Goal: Information Seeking & Learning: Find contact information

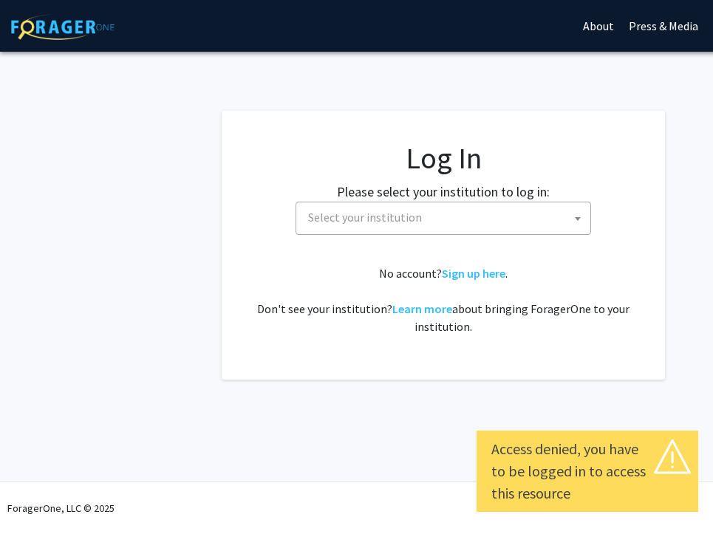
select select
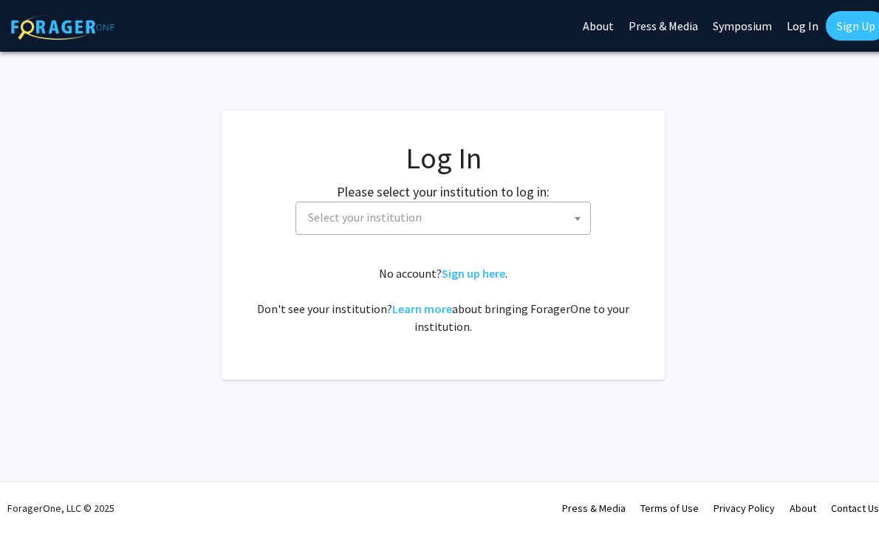
click at [533, 209] on span "Select your institution" at bounding box center [446, 217] width 288 height 30
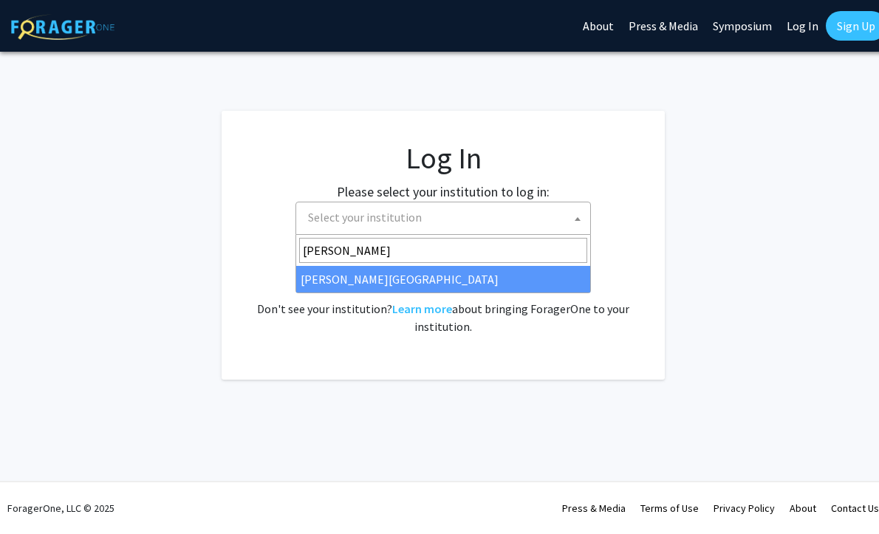
type input "[PERSON_NAME]"
select select "24"
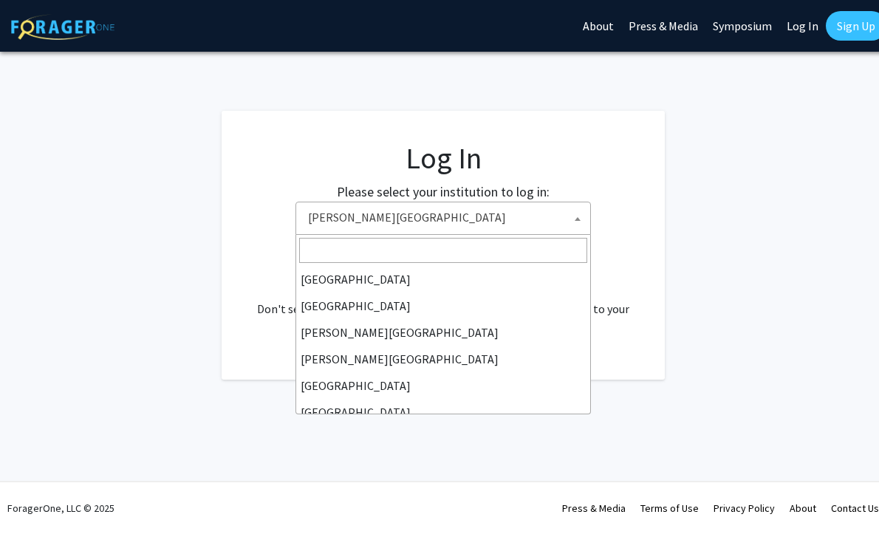
scroll to position [425, 0]
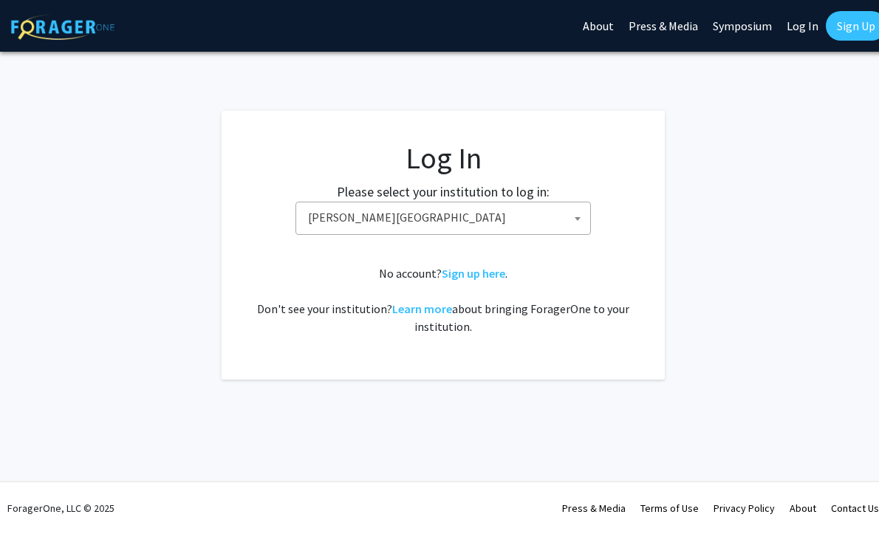
click at [579, 255] on fg-card-body "Log In Please select your institution to log in: Baylor University Brandeis Uni…" at bounding box center [443, 245] width 384 height 210
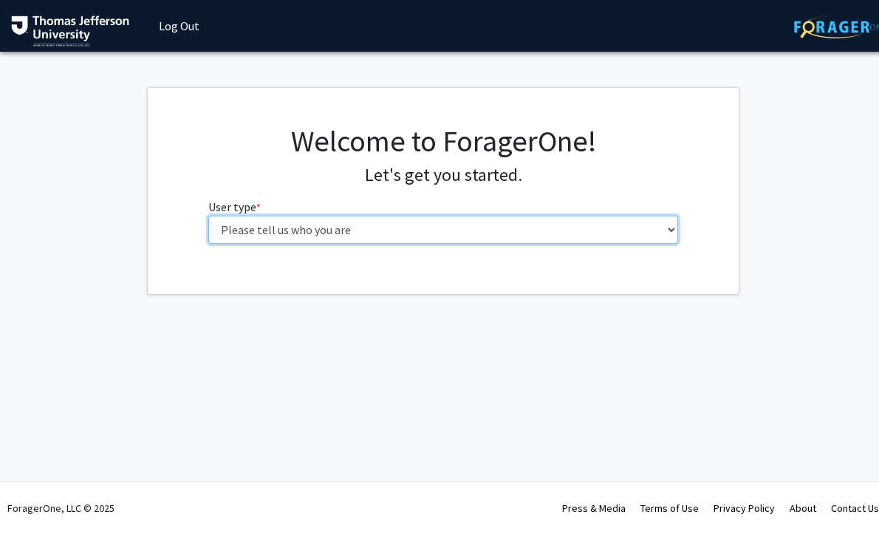
click at [505, 222] on select "Please tell us who you are Undergraduate Student Master's Student Doctoral Cand…" at bounding box center [443, 230] width 470 height 28
select select "3: doc"
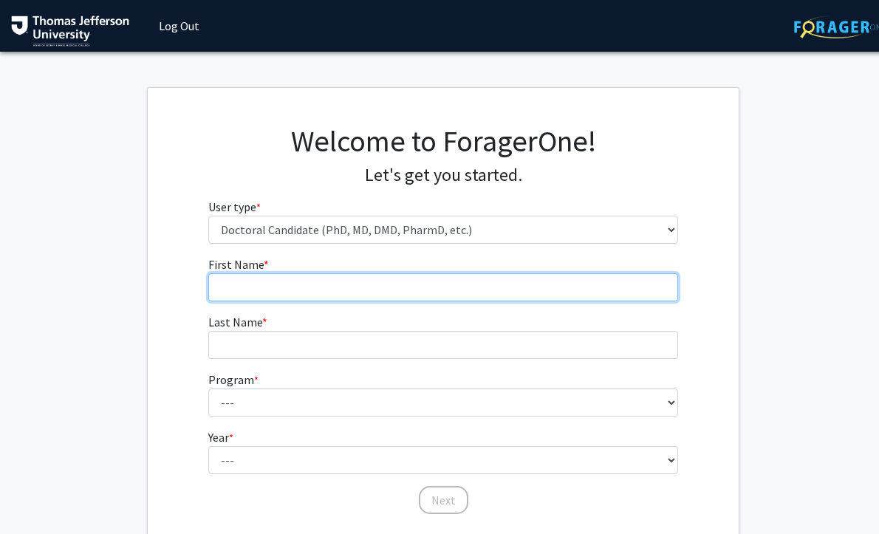
click at [473, 295] on input "First Name * required" at bounding box center [443, 287] width 470 height 28
type input "Lauren"
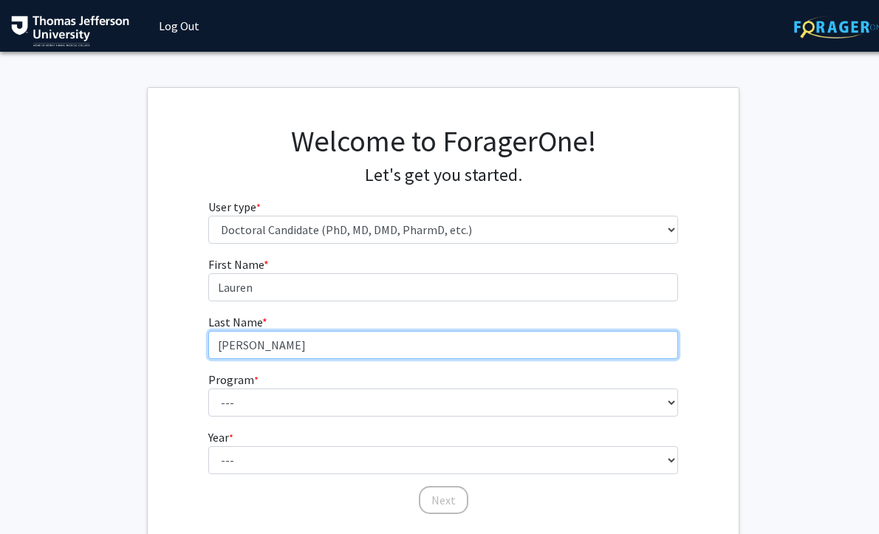
type input "[PERSON_NAME]"
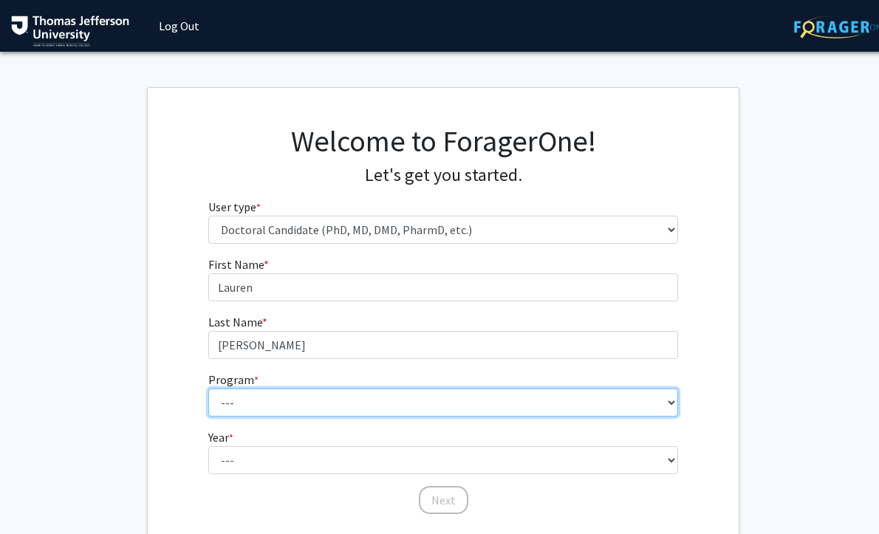
click at [480, 411] on select "--- Accelerated 3+3 BS in Health Sciences/Doctor of [MEDICAL_DATA] Accelerated …" at bounding box center [443, 402] width 470 height 28
select select "35: 815"
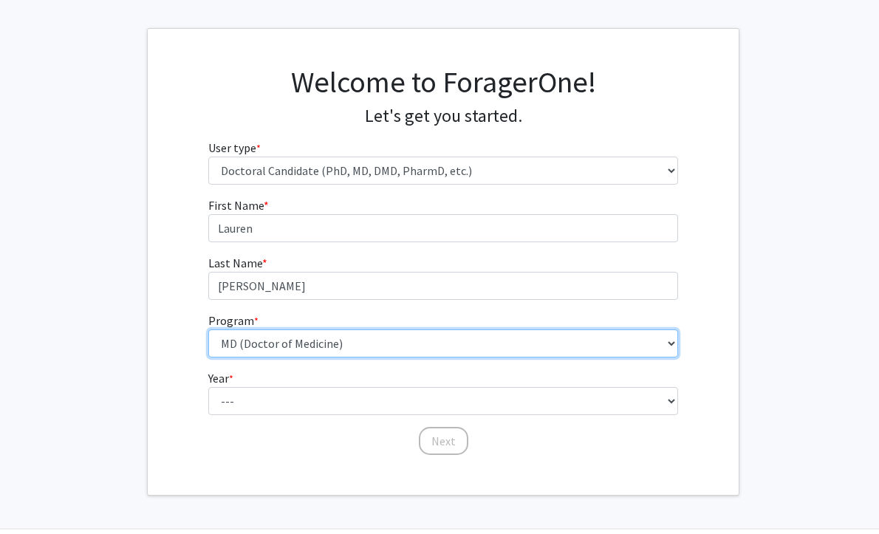
scroll to position [86, 0]
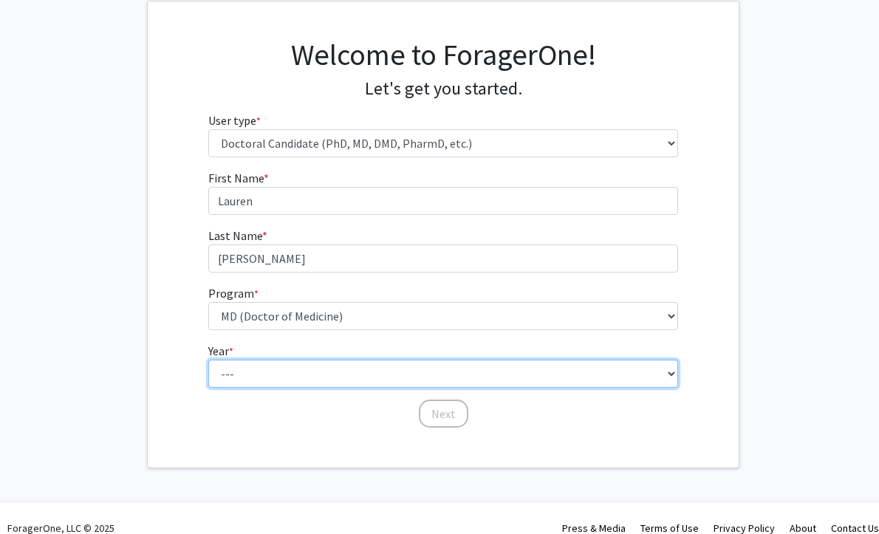
click at [318, 372] on select "--- First Year Second Year Third Year Fourth Year Fifth Year Sixth Year Seventh…" at bounding box center [443, 374] width 470 height 28
select select "1: first_year"
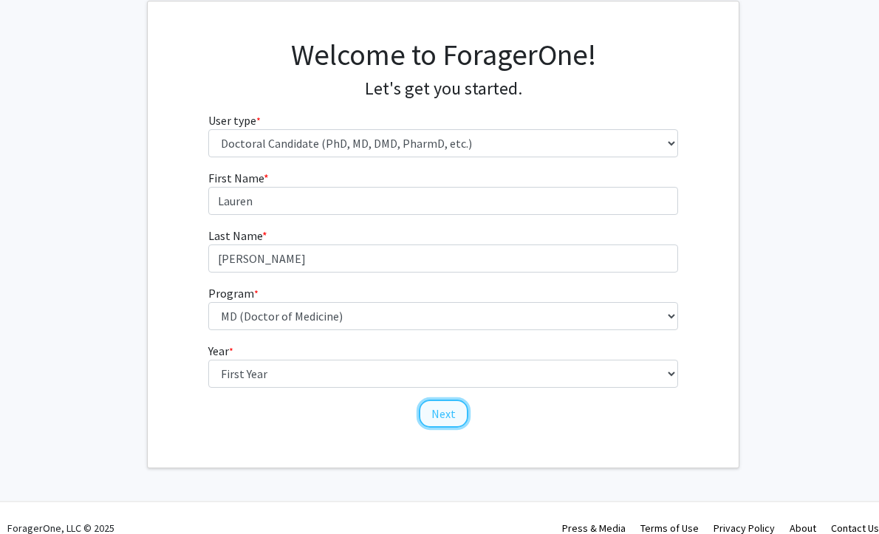
click at [450, 419] on button "Next" at bounding box center [443, 414] width 49 height 28
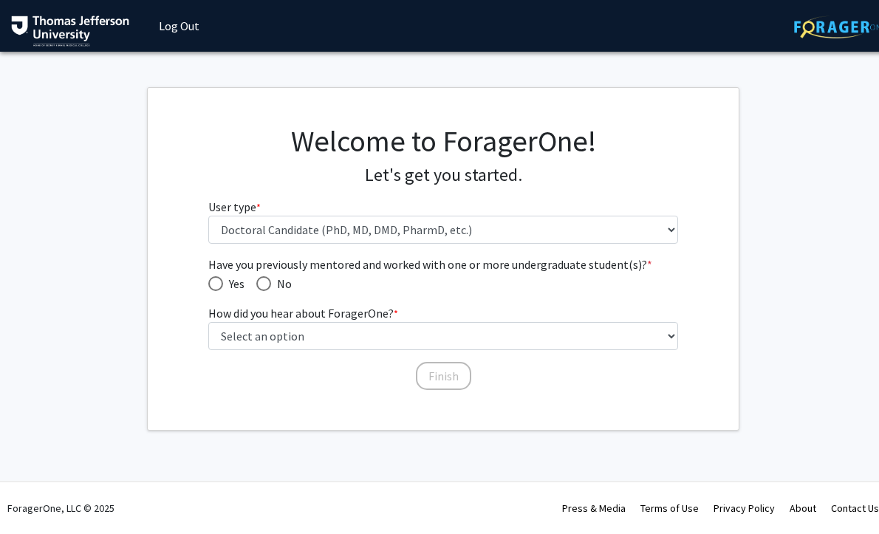
click at [318, 245] on div "Welcome to ForagerOne! Let's get you started. User type * required Please tell …" at bounding box center [443, 189] width 493 height 132
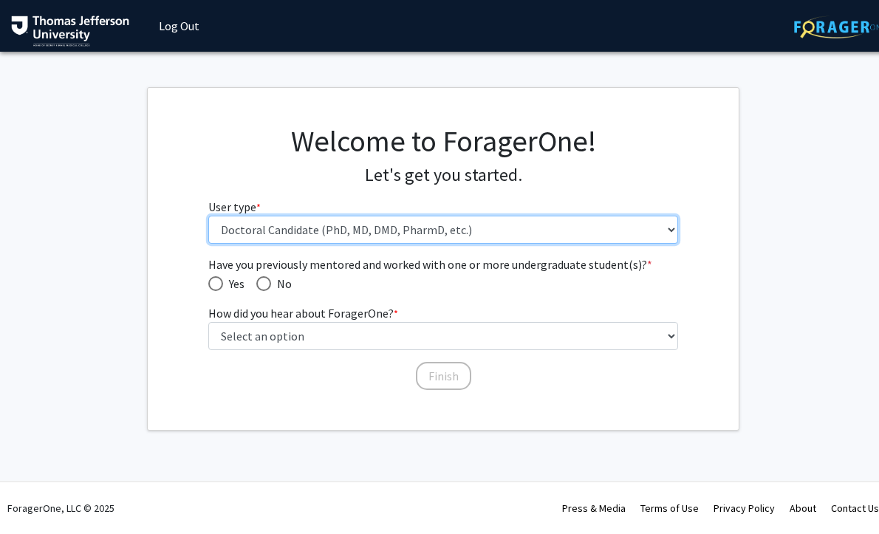
click at [320, 228] on select "Please tell us who you are Undergraduate Student Master's Student Doctoral Cand…" at bounding box center [443, 230] width 470 height 28
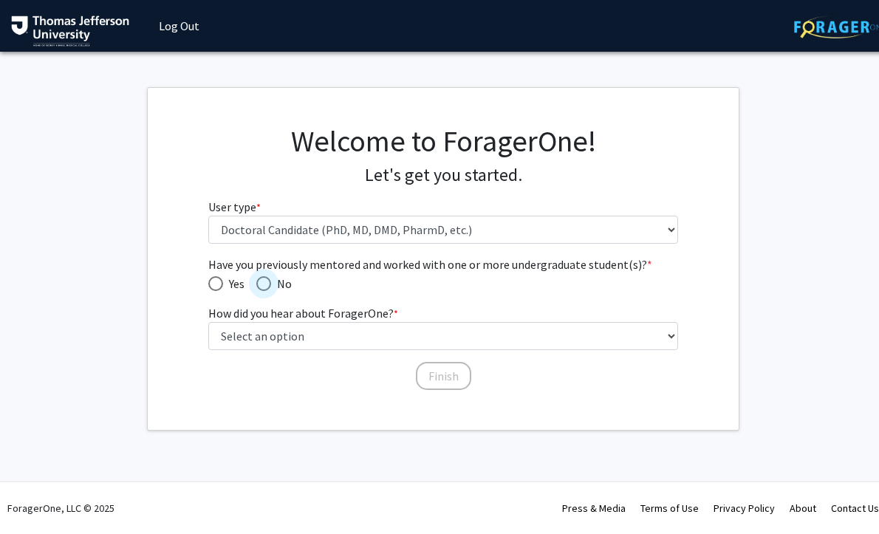
click at [264, 284] on span "Have you previously mentored and worked with one or more undergraduate student(…" at bounding box center [263, 283] width 15 height 15
click at [264, 284] on input "No" at bounding box center [263, 283] width 15 height 15
radio input "true"
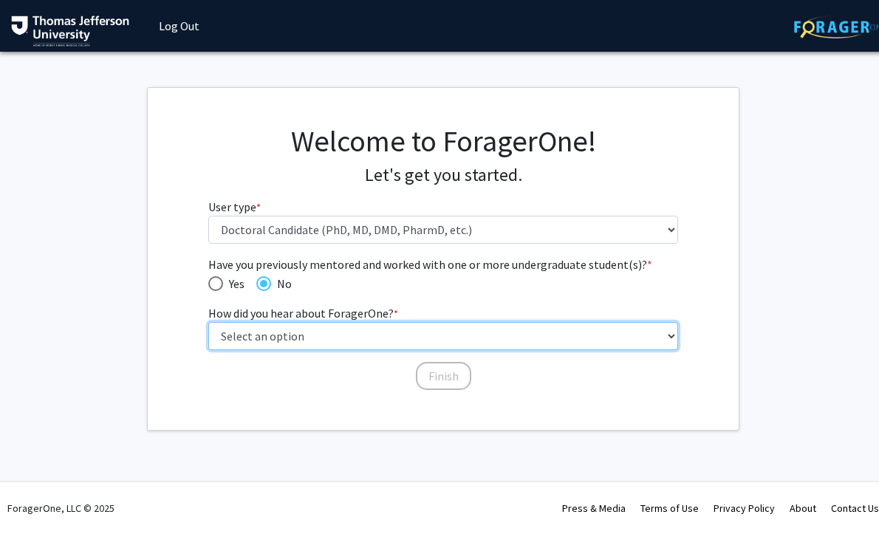
click at [301, 339] on select "Select an option Peer/student recommendation Faculty/staff recommendation Unive…" at bounding box center [443, 336] width 470 height 28
select select "2: faculty_recommendation"
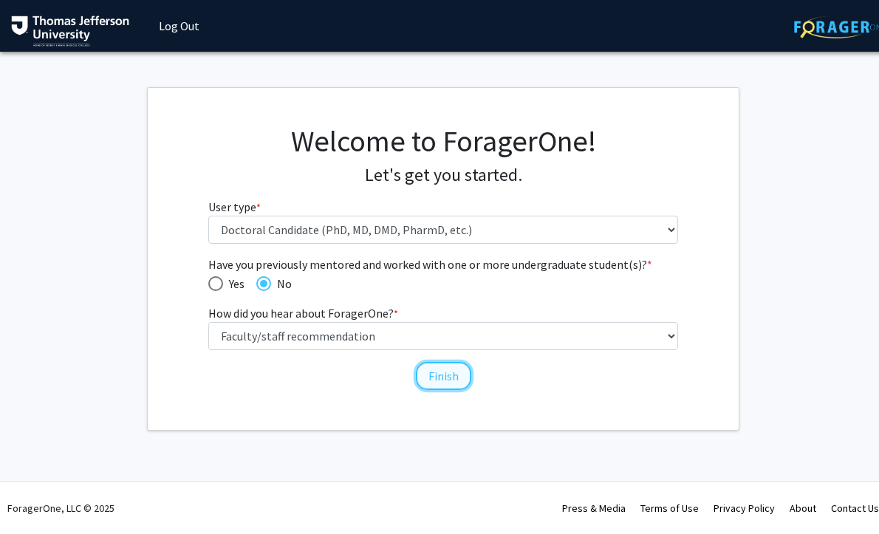
click at [462, 371] on button "Finish" at bounding box center [443, 376] width 55 height 28
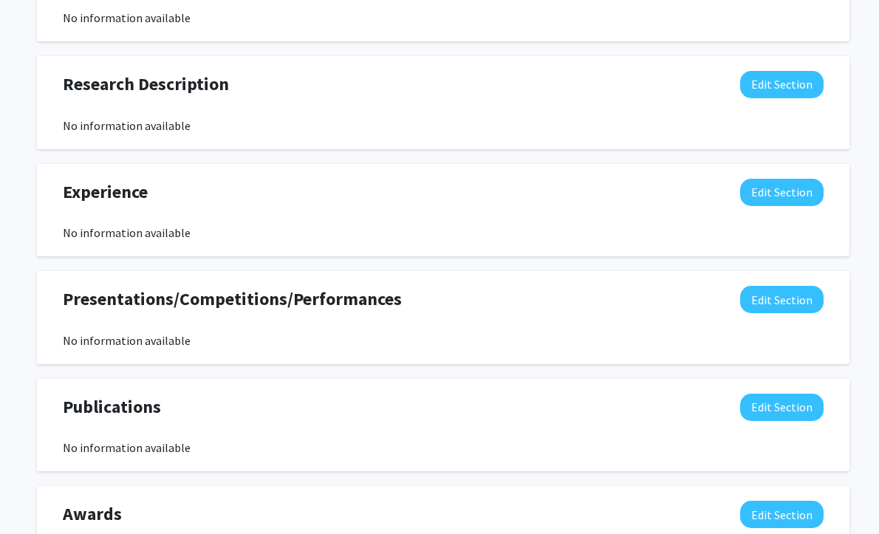
scroll to position [817, 0]
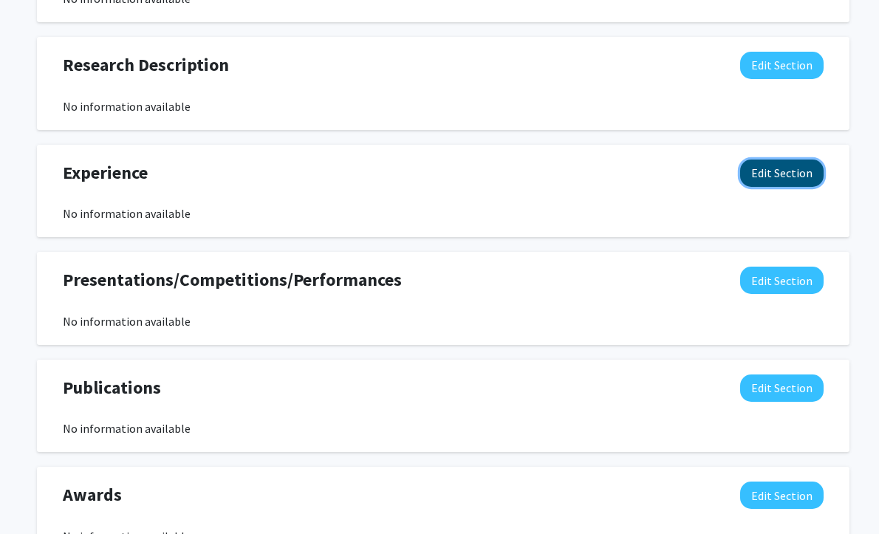
click at [782, 181] on button "Edit Section" at bounding box center [781, 173] width 83 height 27
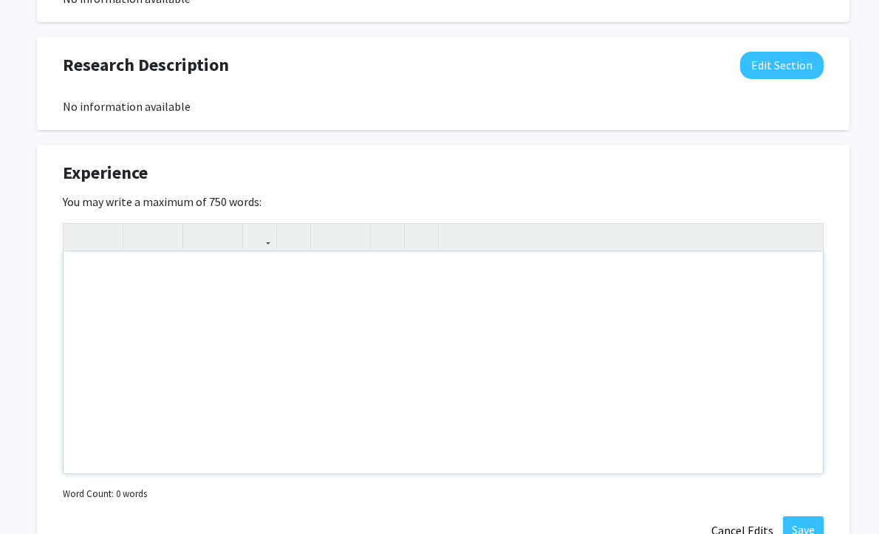
click at [340, 319] on div "Note to users with screen readers: Please deactivate our accessibility plugin f…" at bounding box center [443, 363] width 759 height 222
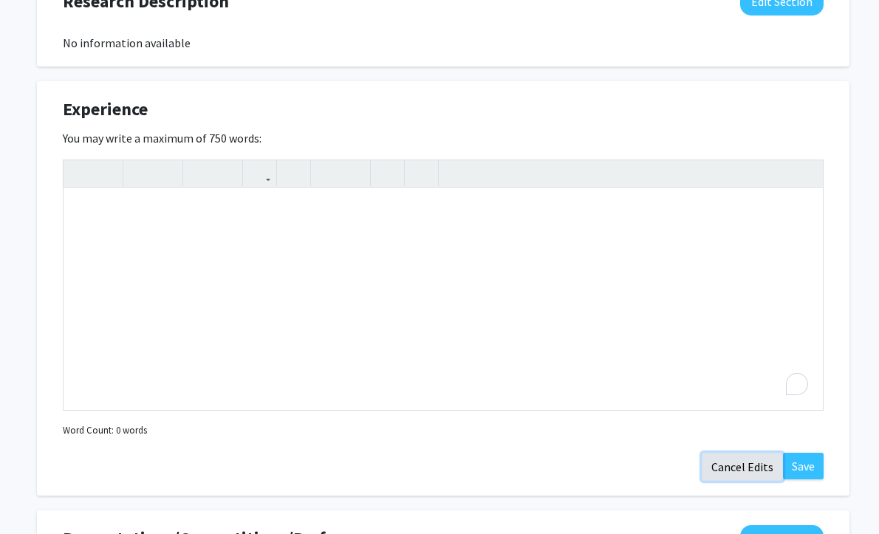
click at [724, 473] on button "Cancel Edits" at bounding box center [742, 467] width 81 height 28
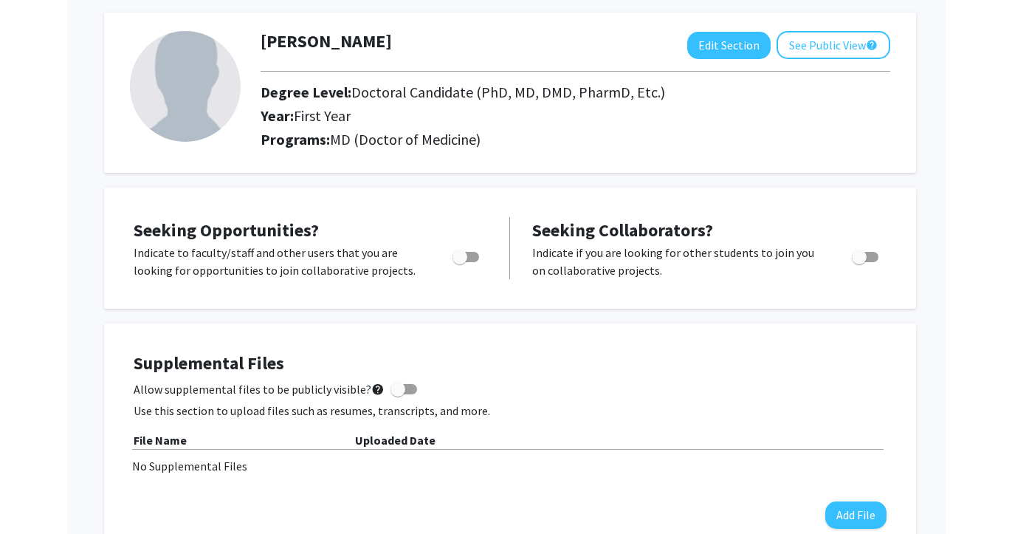
scroll to position [0, 0]
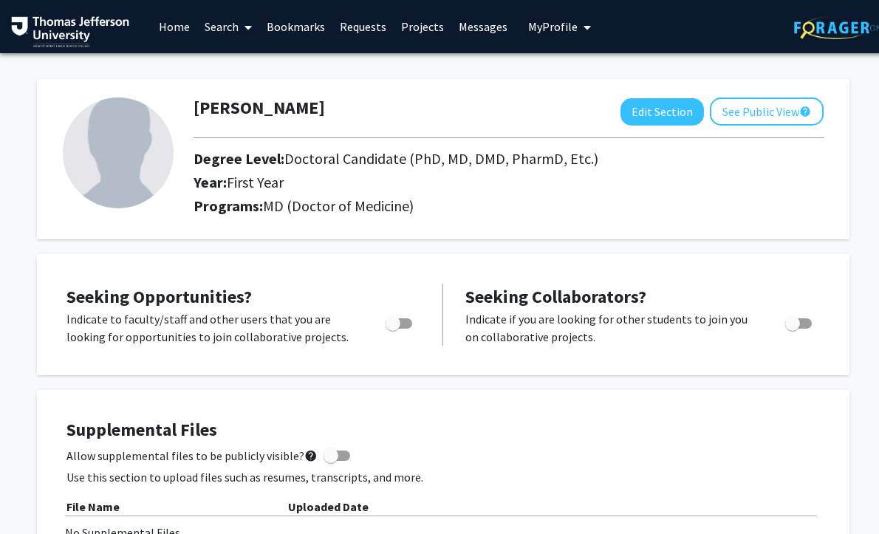
click at [238, 27] on link "Search" at bounding box center [228, 27] width 62 height 52
click at [239, 75] on span "Faculty/Staff" at bounding box center [251, 68] width 109 height 30
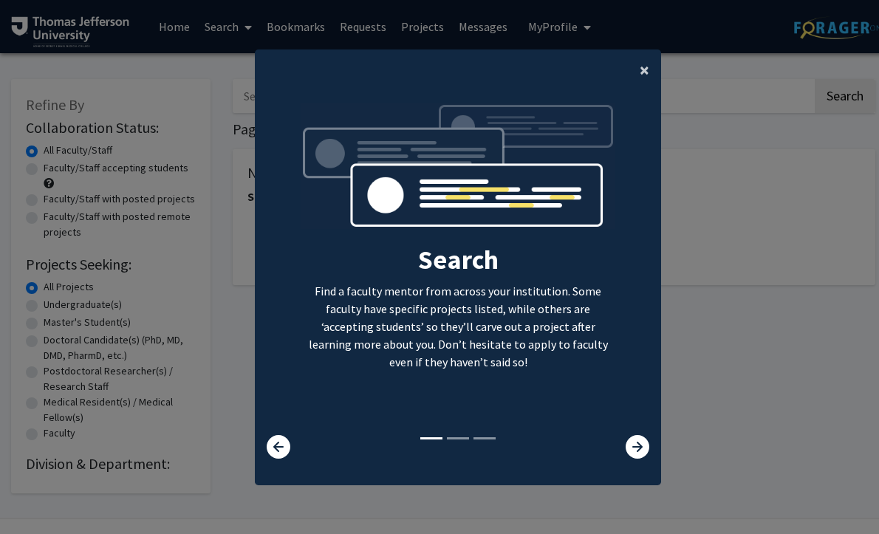
click at [648, 69] on span "×" at bounding box center [645, 69] width 10 height 23
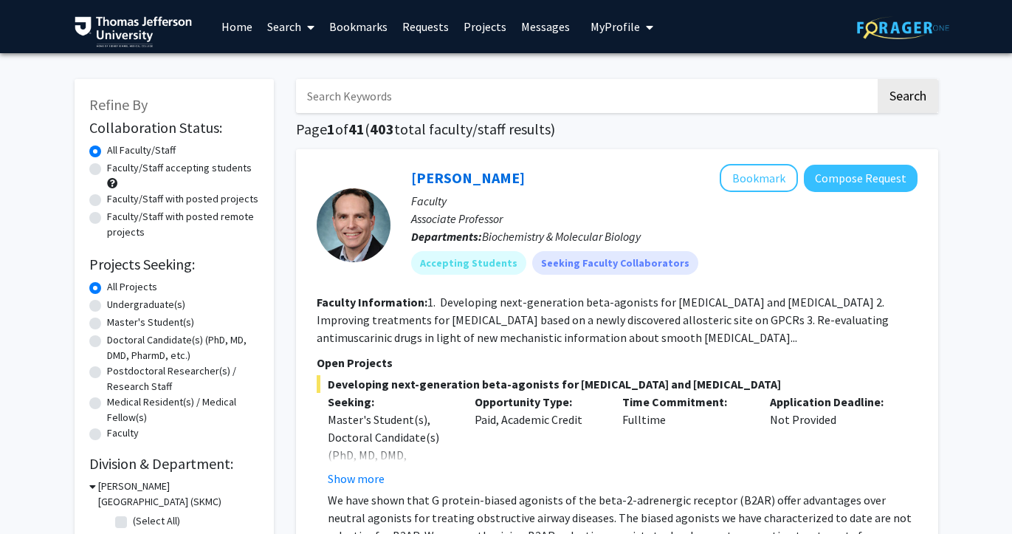
click at [340, 92] on input "Search Keywords" at bounding box center [586, 96] width 580 height 34
click at [878, 79] on button "Search" at bounding box center [908, 96] width 61 height 34
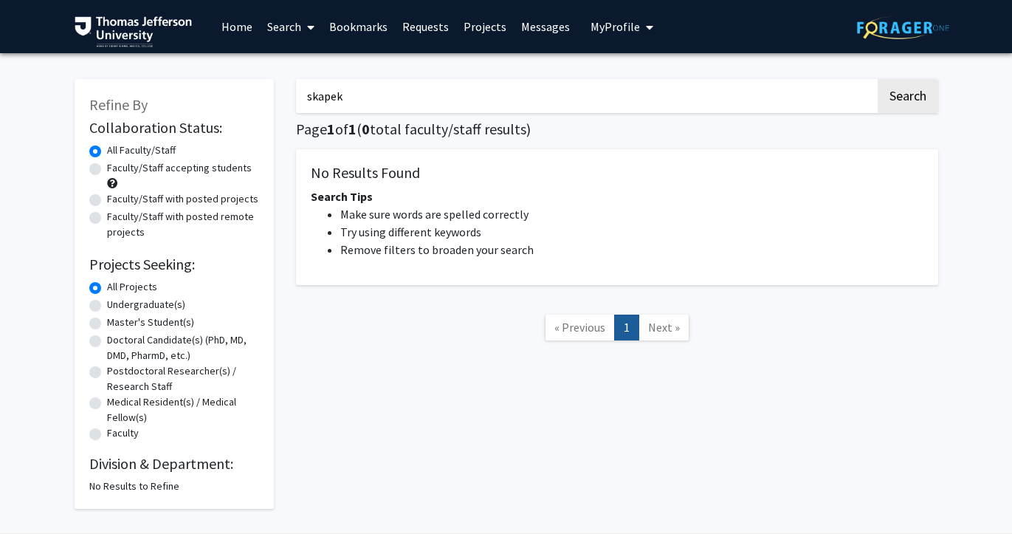
drag, startPoint x: 353, startPoint y: 101, endPoint x: 296, endPoint y: 101, distance: 56.9
click at [296, 101] on input "skapek" at bounding box center [586, 96] width 580 height 34
type input "s"
click at [878, 79] on button "Search" at bounding box center [908, 96] width 61 height 34
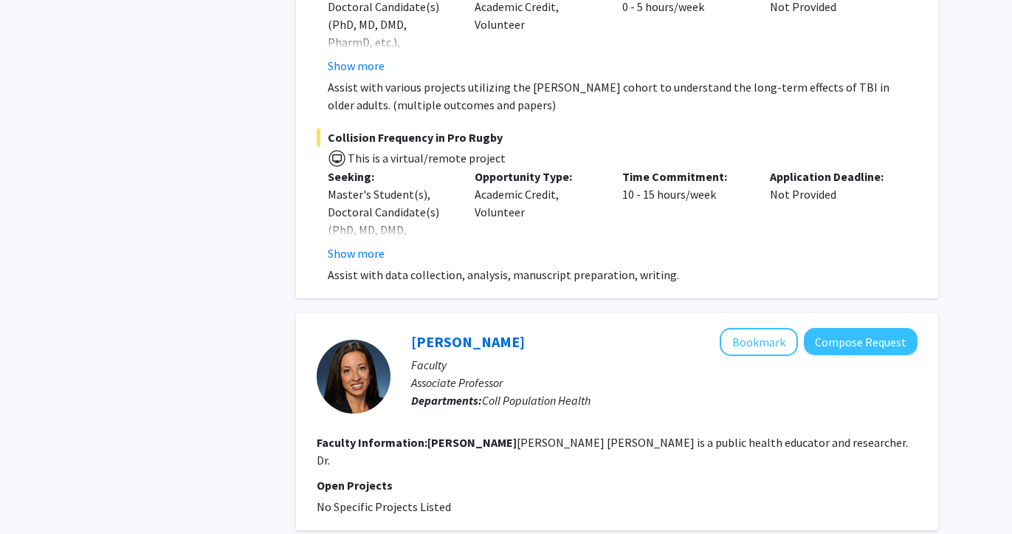
scroll to position [876, 0]
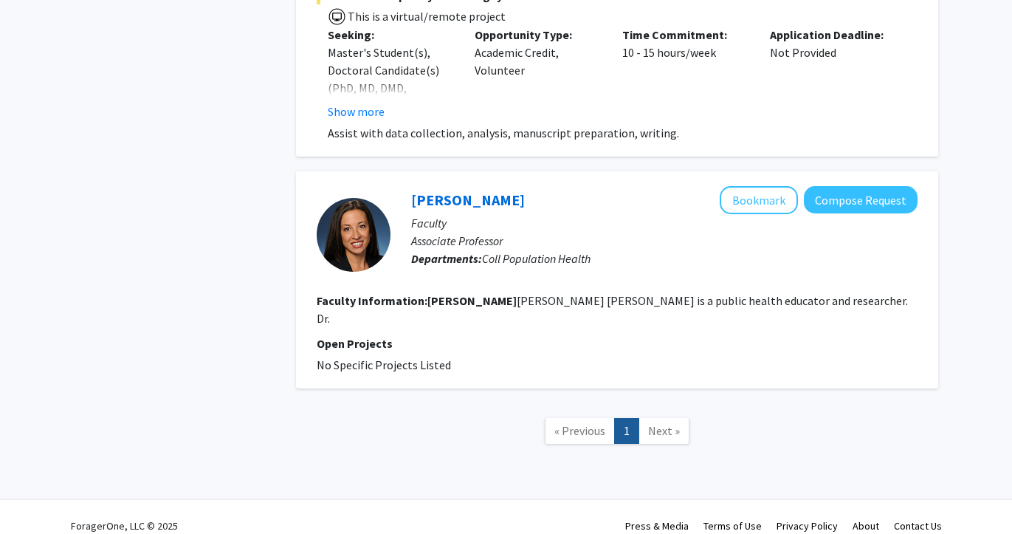
click at [658, 423] on span "Next »" at bounding box center [664, 430] width 32 height 15
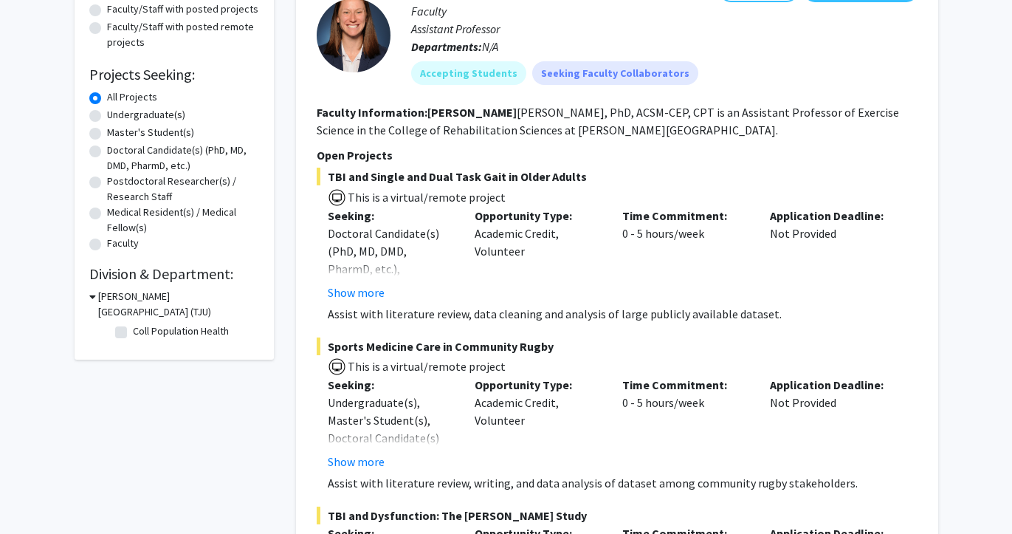
scroll to position [0, 0]
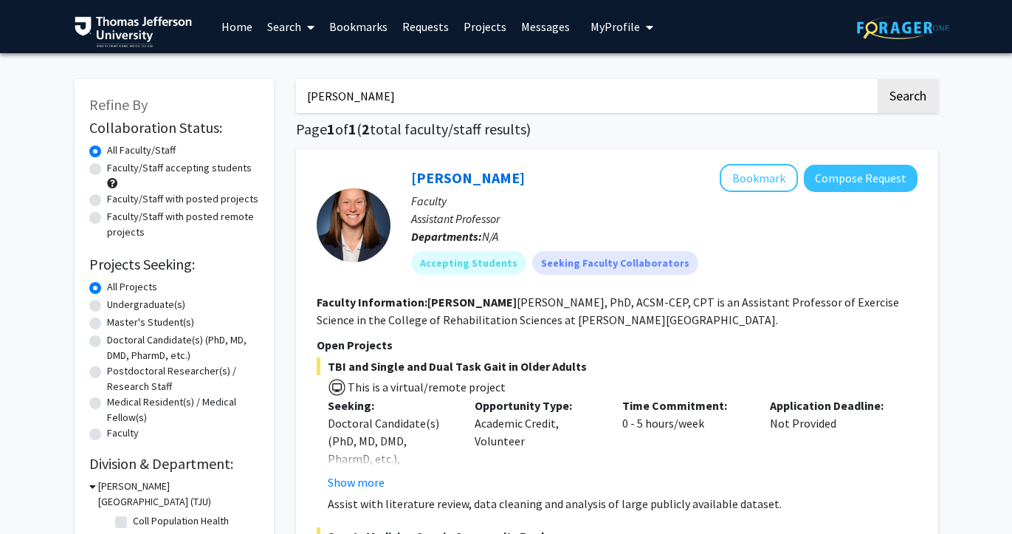
drag, startPoint x: 374, startPoint y: 93, endPoint x: 287, endPoint y: 89, distance: 87.3
type input "l"
click at [878, 79] on button "Search" at bounding box center [908, 96] width 61 height 34
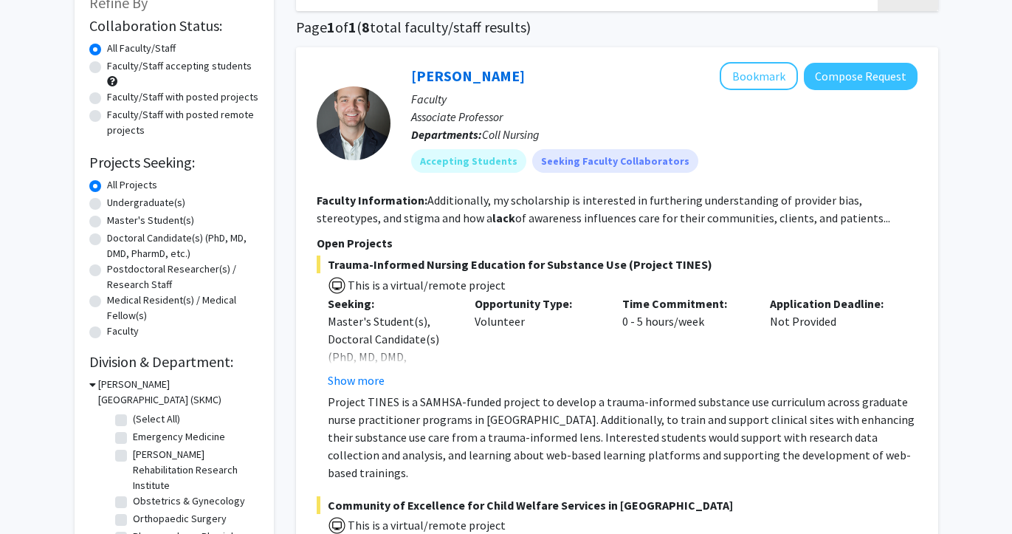
scroll to position [35, 0]
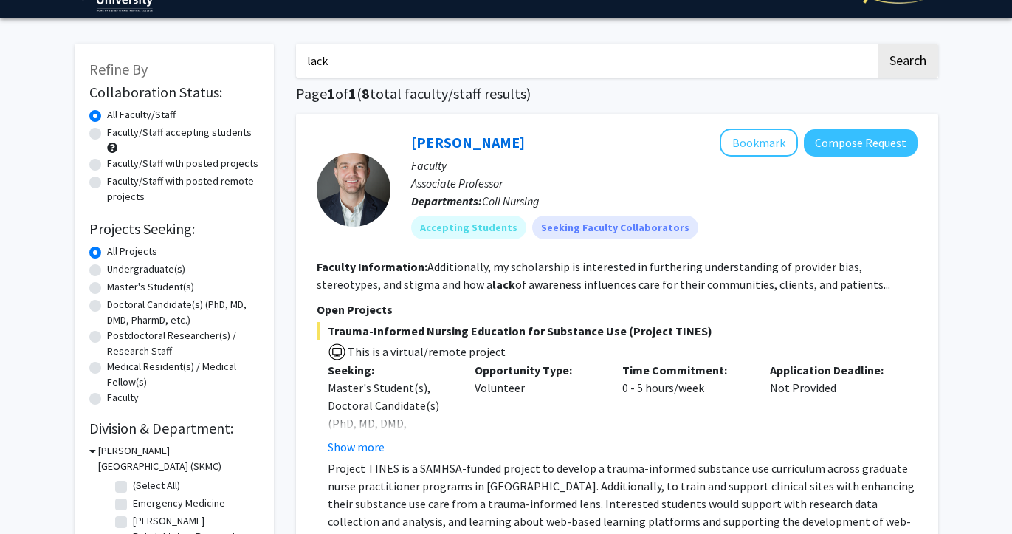
click at [368, 64] on input "lack" at bounding box center [586, 61] width 580 height 34
click at [878, 44] on button "Search" at bounding box center [908, 61] width 61 height 34
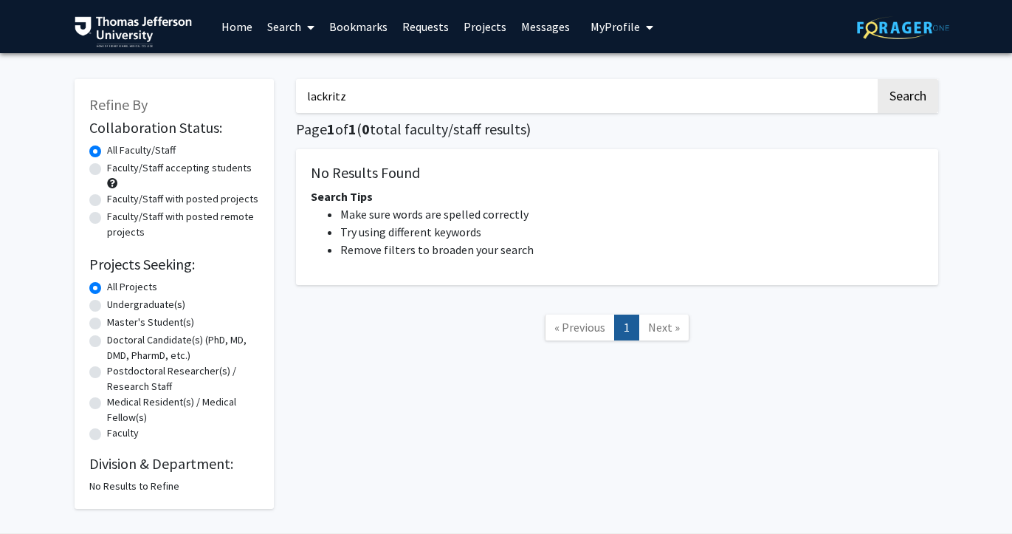
drag, startPoint x: 358, startPoint y: 88, endPoint x: 295, endPoint y: 86, distance: 62.8
click at [296, 86] on input "lackritz" at bounding box center [586, 96] width 580 height 34
drag, startPoint x: 362, startPoint y: 102, endPoint x: 281, endPoint y: 100, distance: 81.3
click at [281, 100] on div "Refine By Collaboration Status: Collaboration Status All Faculty/Staff Collabor…" at bounding box center [507, 286] width 886 height 445
type input "le ma"
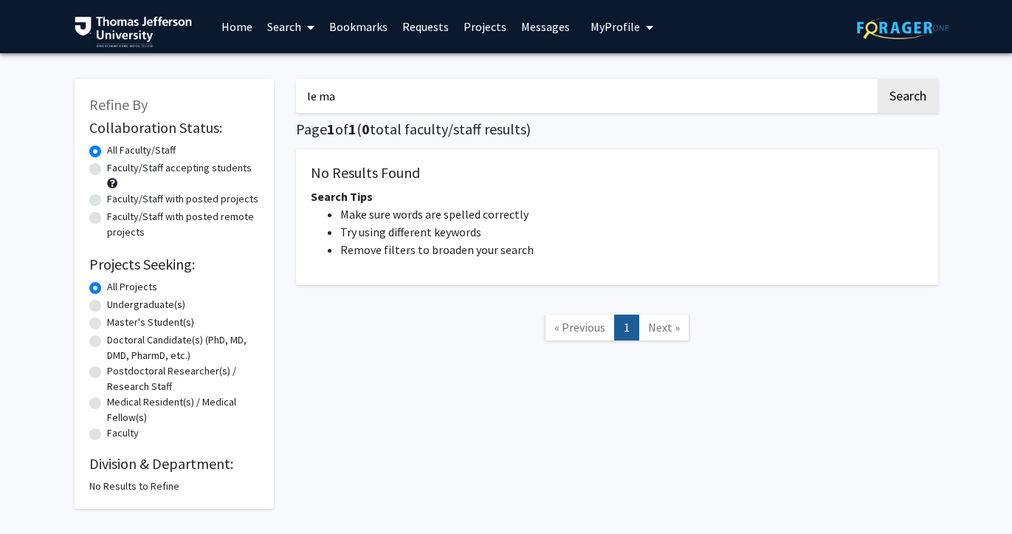
click at [878, 79] on button "Search" at bounding box center [908, 96] width 61 height 34
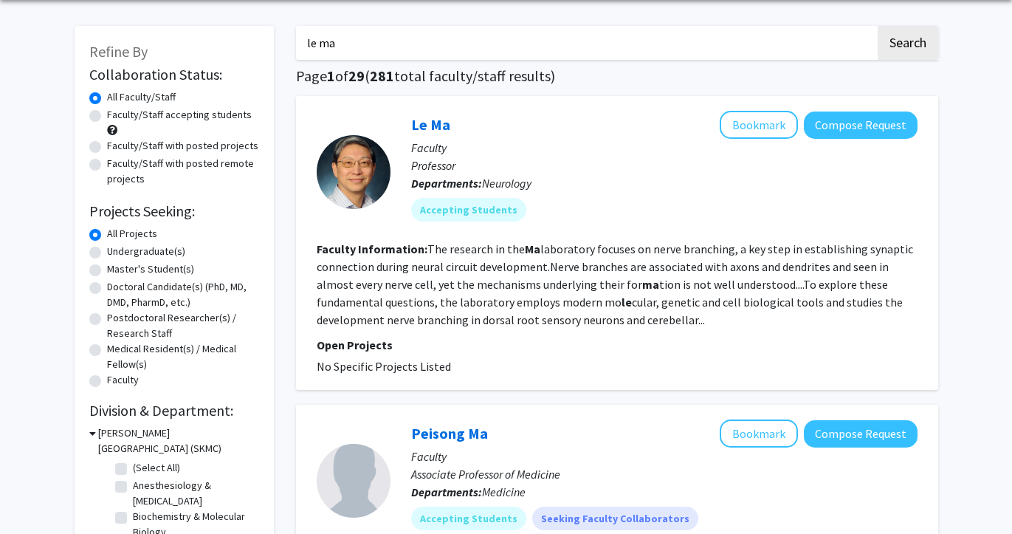
scroll to position [55, 0]
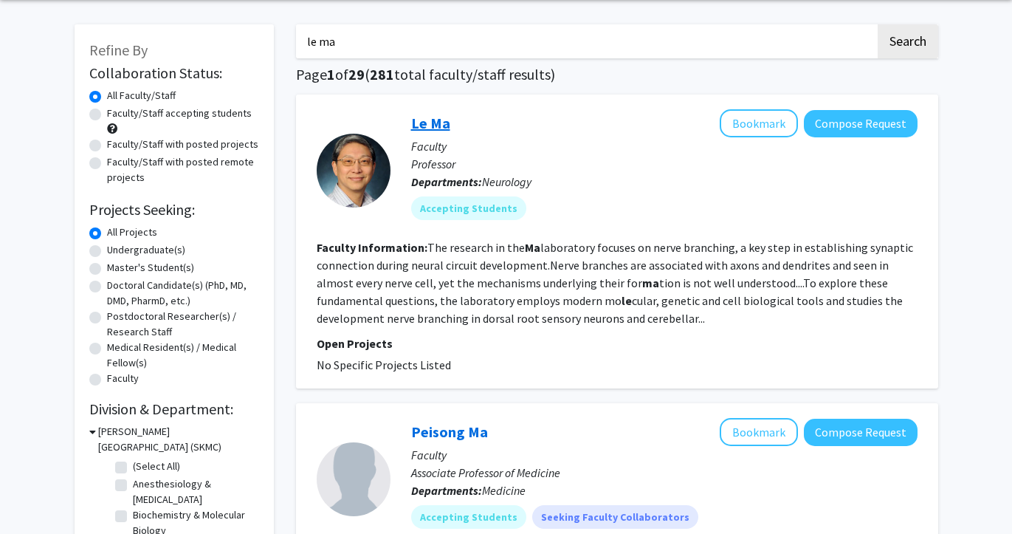
click at [433, 121] on link "Le Ma" at bounding box center [430, 123] width 39 height 18
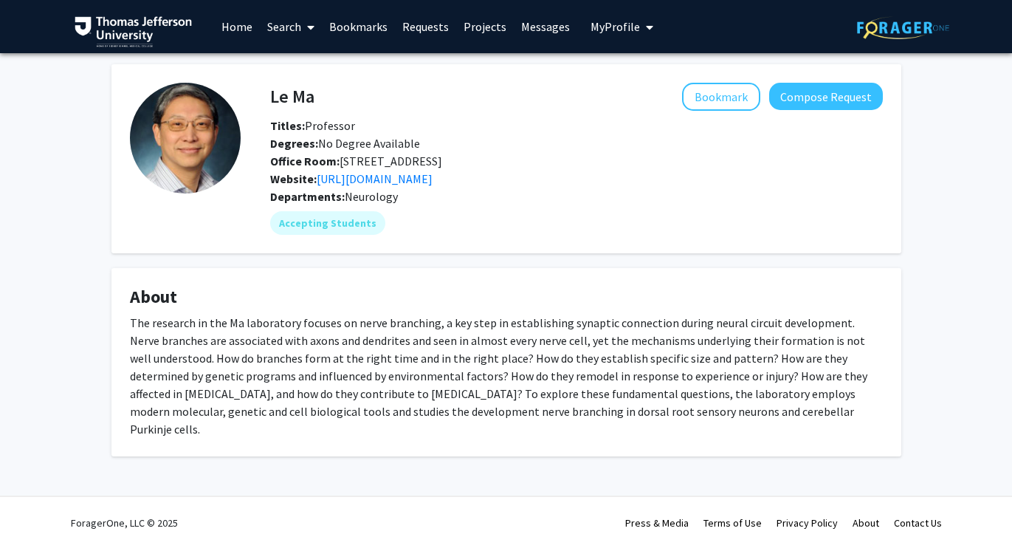
scroll to position [15, 0]
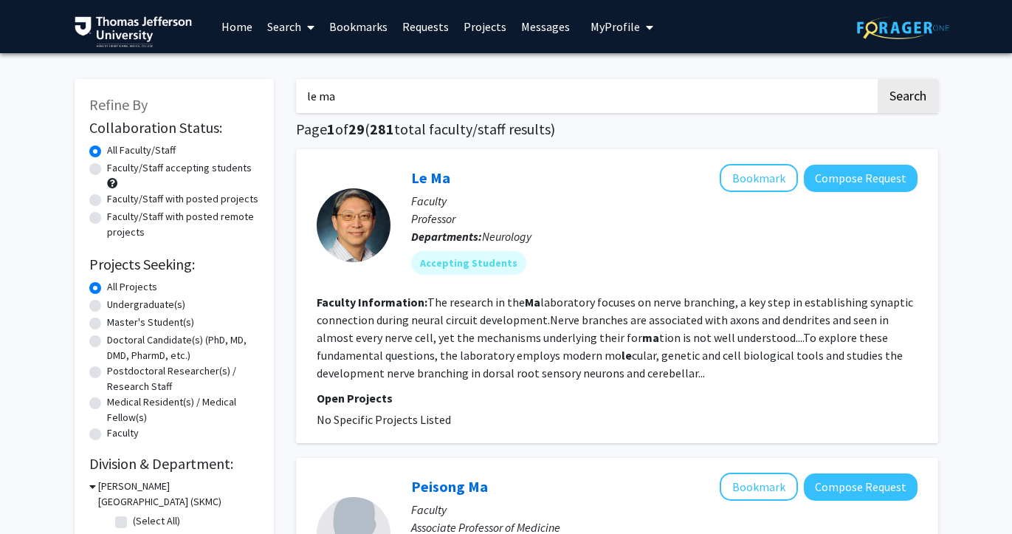
click at [360, 100] on input "le ma" at bounding box center [586, 96] width 580 height 34
type input "l"
click at [878, 79] on button "Search" at bounding box center [908, 96] width 61 height 34
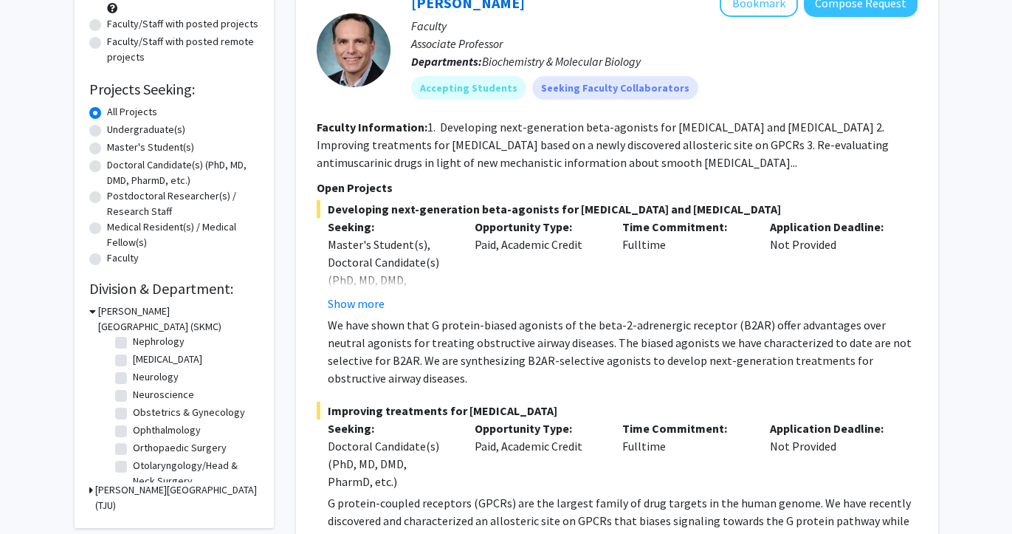
scroll to position [392, 0]
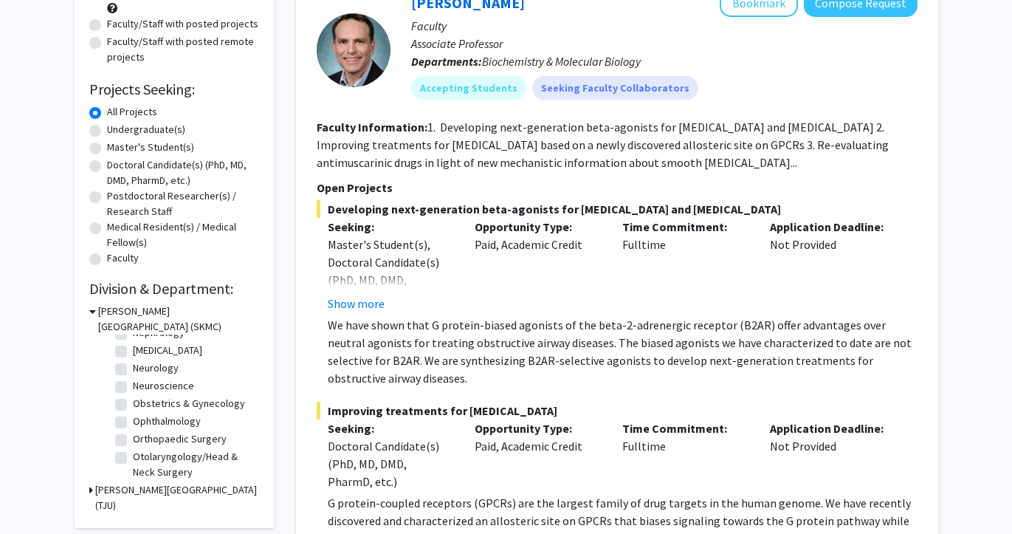
click at [133, 386] on label "Neuroscience" at bounding box center [163, 386] width 61 height 16
click at [133, 386] on input "Neuroscience" at bounding box center [138, 383] width 10 height 10
checkbox input "true"
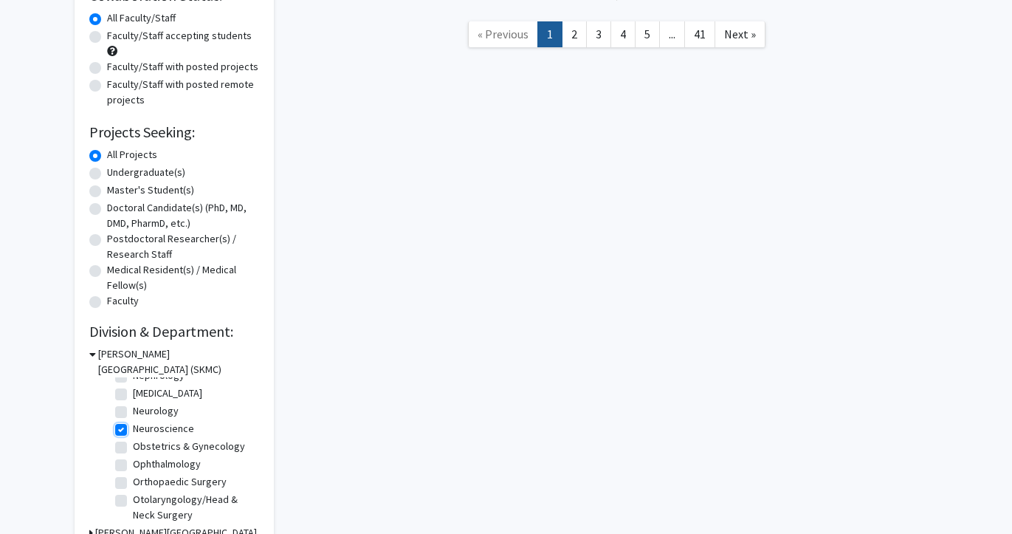
scroll to position [171, 0]
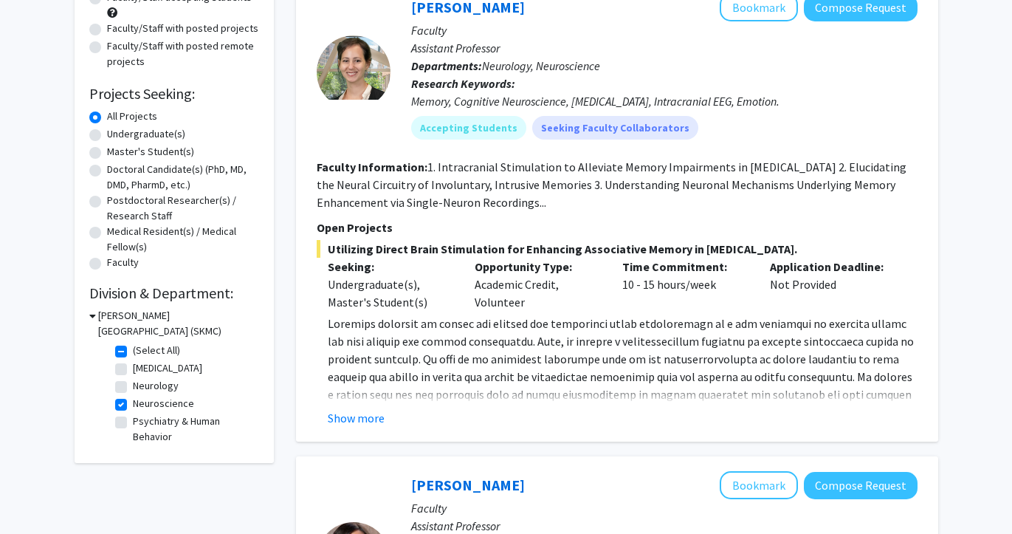
click at [133, 390] on label "Neurology" at bounding box center [156, 386] width 46 height 16
click at [133, 388] on input "Neurology" at bounding box center [138, 383] width 10 height 10
checkbox input "true"
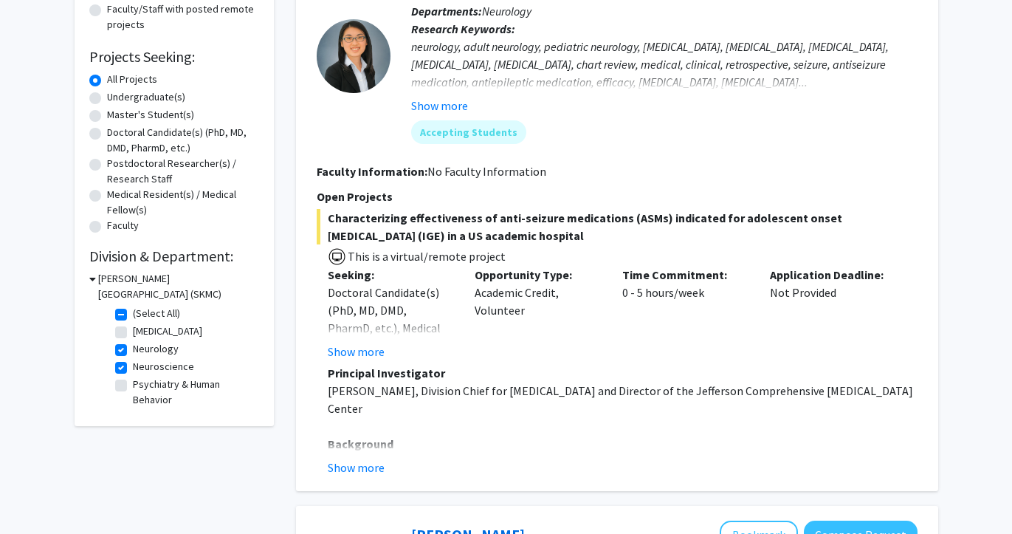
scroll to position [210, 0]
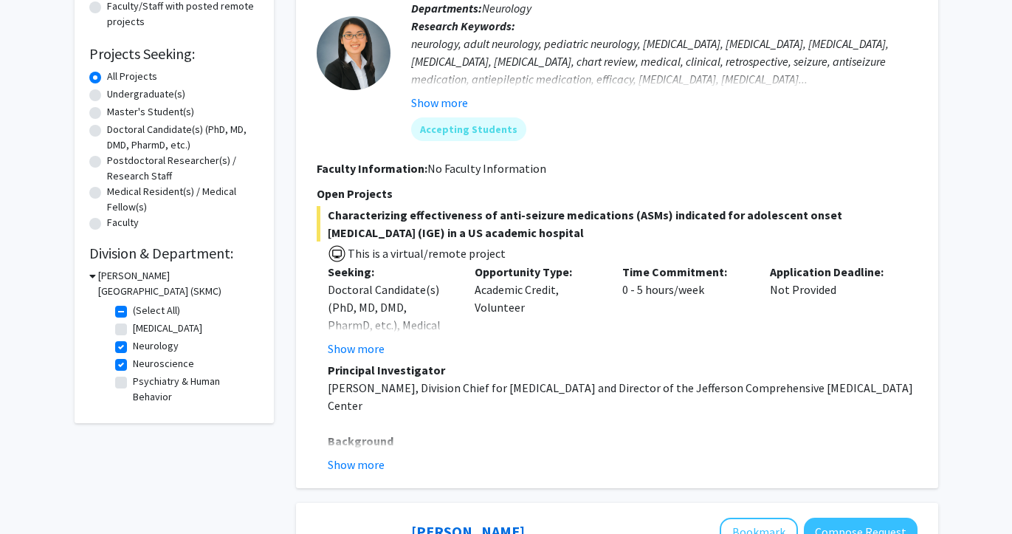
click at [133, 367] on label "Neuroscience" at bounding box center [163, 364] width 61 height 16
click at [133, 366] on input "Neuroscience" at bounding box center [138, 361] width 10 height 10
checkbox input "false"
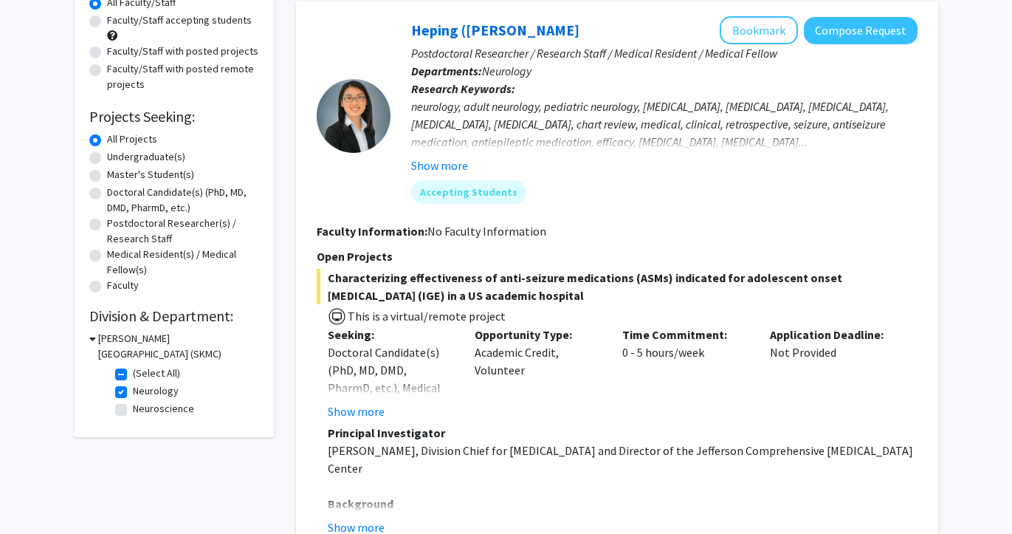
scroll to position [171, 0]
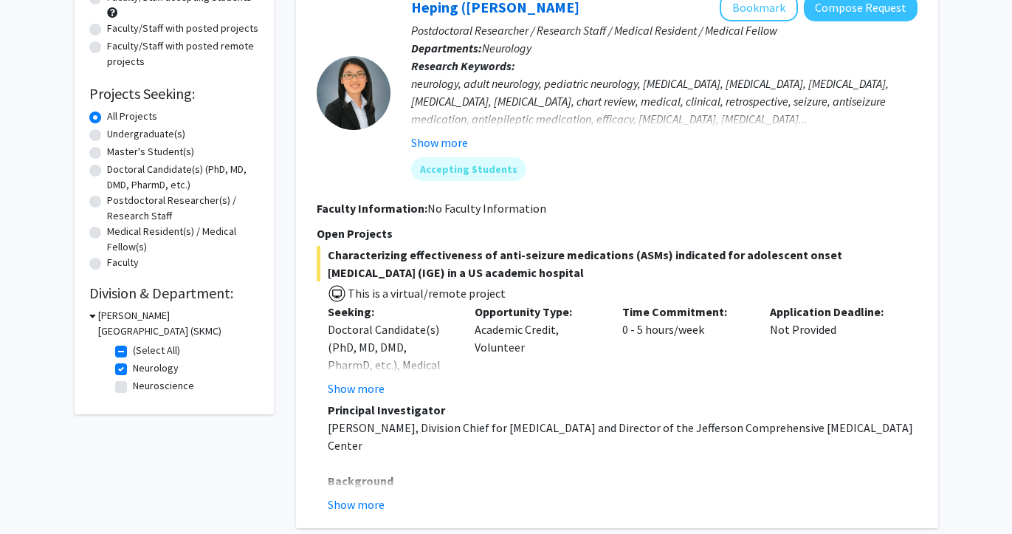
click at [133, 371] on label "Neurology" at bounding box center [156, 368] width 46 height 16
click at [133, 370] on input "Neurology" at bounding box center [138, 365] width 10 height 10
checkbox input "false"
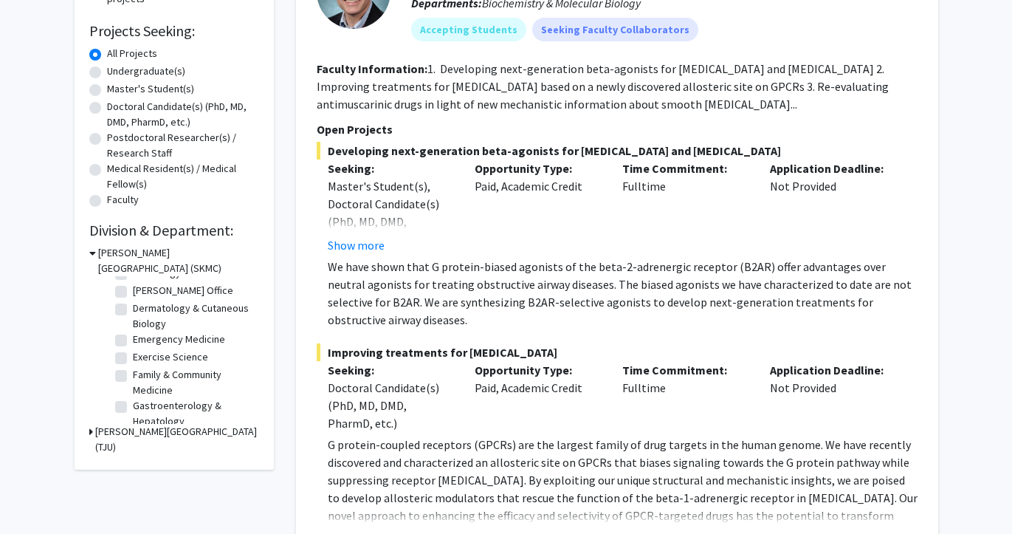
scroll to position [244, 0]
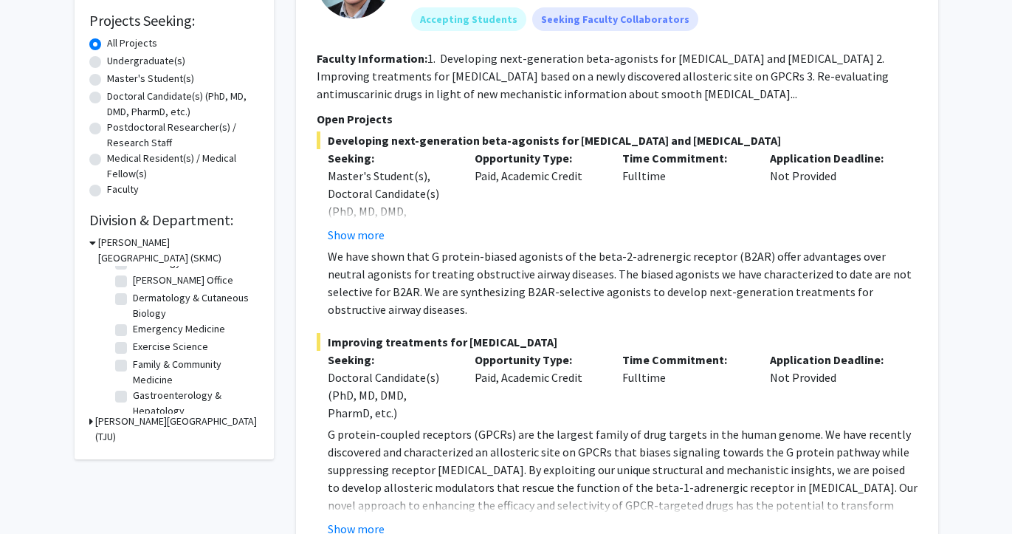
click at [157, 348] on label "Exercise Science" at bounding box center [170, 347] width 75 height 16
click at [143, 348] on input "Exercise Science" at bounding box center [138, 344] width 10 height 10
checkbox input "true"
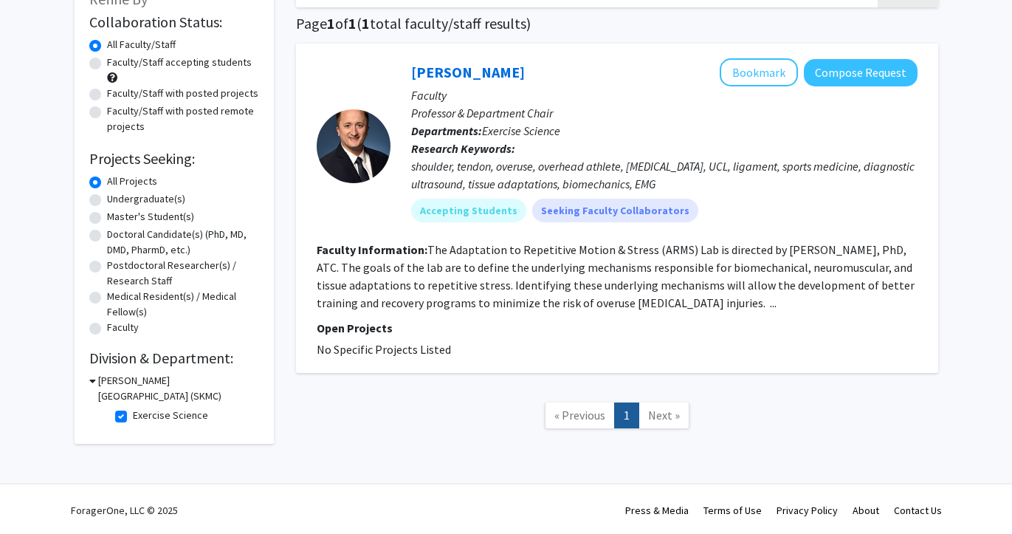
scroll to position [108, 0]
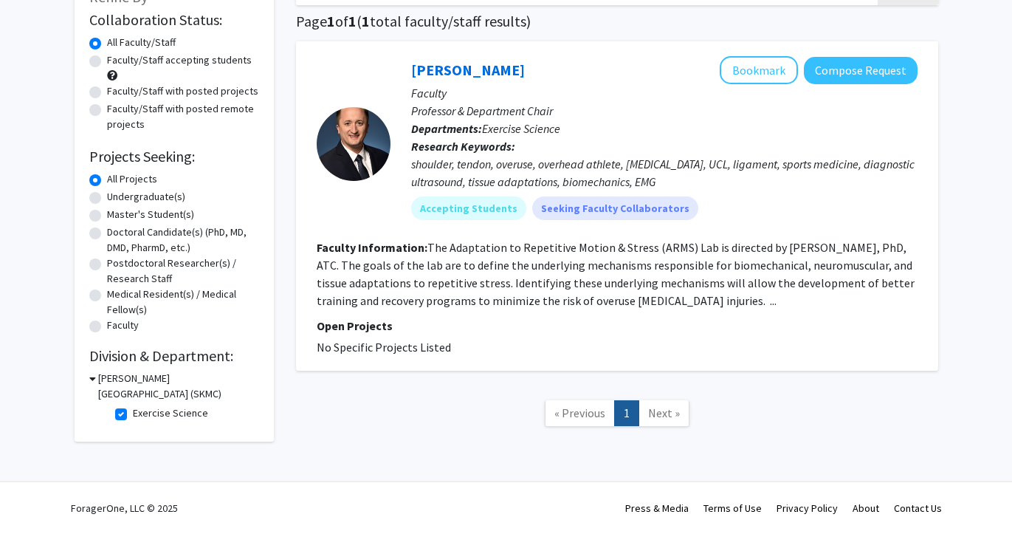
click at [708, 304] on fg-read-more "The Adaptation to Repetitive Motion & Stress (ARMS) Lab is directed by [PERSON_…" at bounding box center [616, 274] width 598 height 68
click at [489, 70] on link "[PERSON_NAME]" at bounding box center [468, 70] width 114 height 18
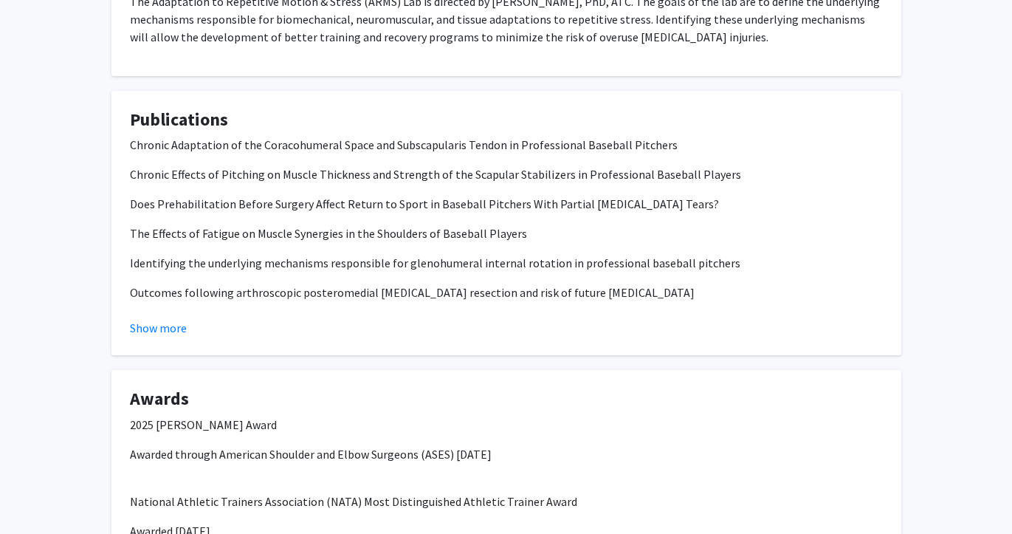
scroll to position [453, 0]
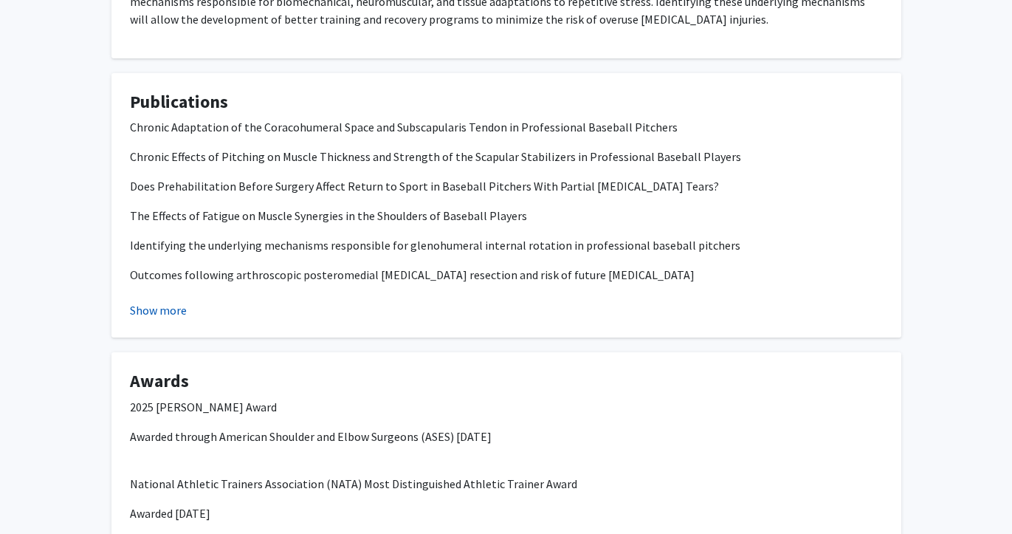
click at [155, 307] on button "Show more" at bounding box center [158, 310] width 57 height 18
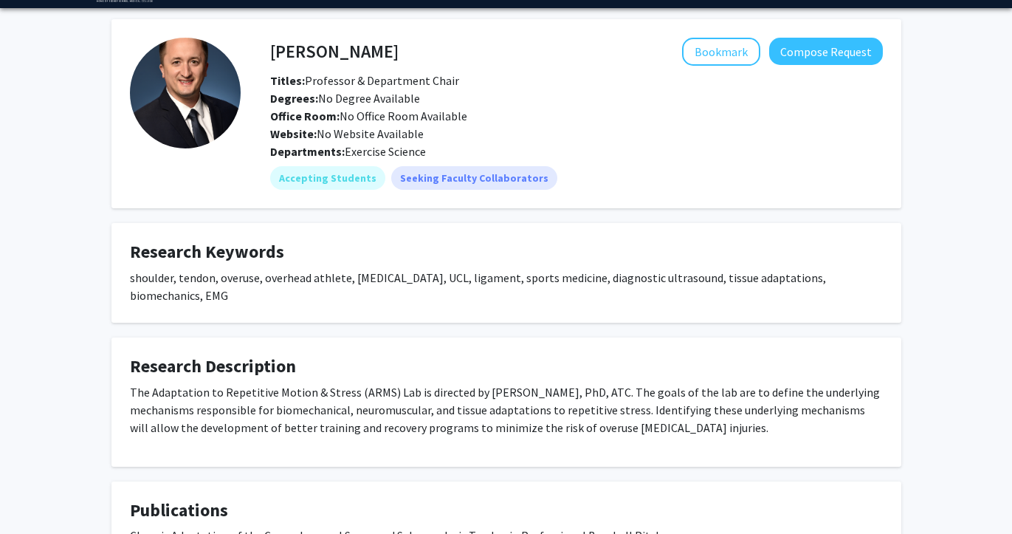
scroll to position [0, 0]
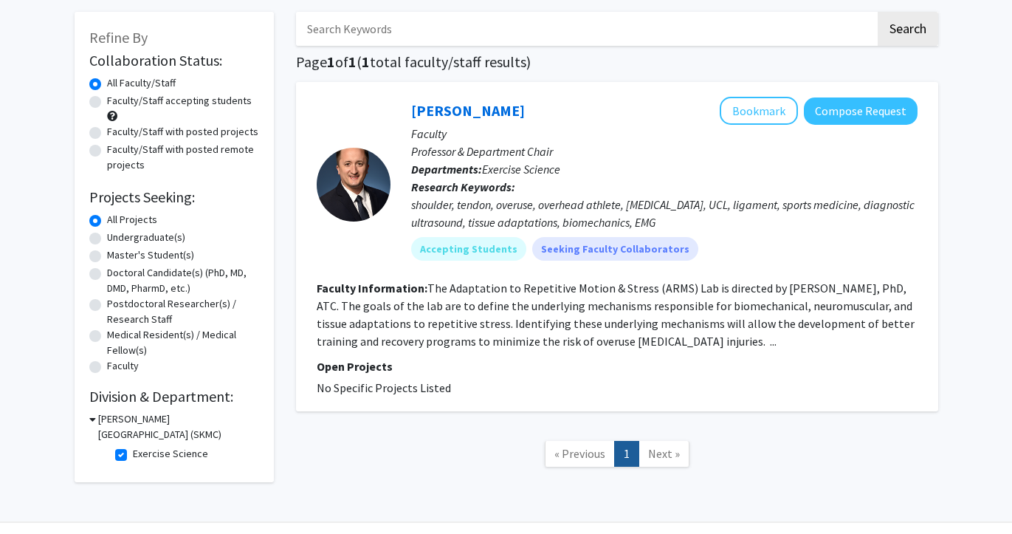
scroll to position [69, 0]
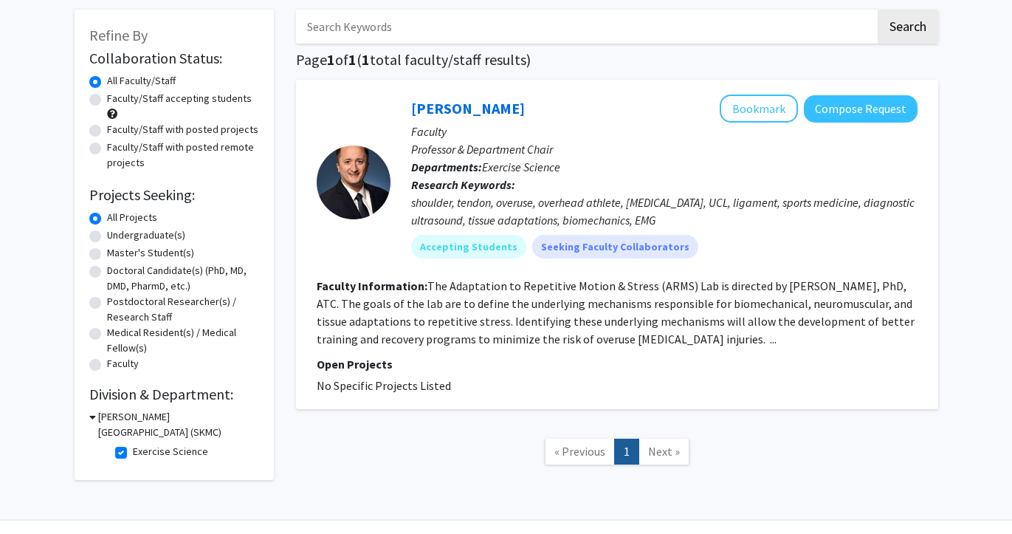
click at [133, 454] on label "Exercise Science" at bounding box center [170, 452] width 75 height 16
click at [133, 453] on input "Exercise Science" at bounding box center [138, 449] width 10 height 10
checkbox input "false"
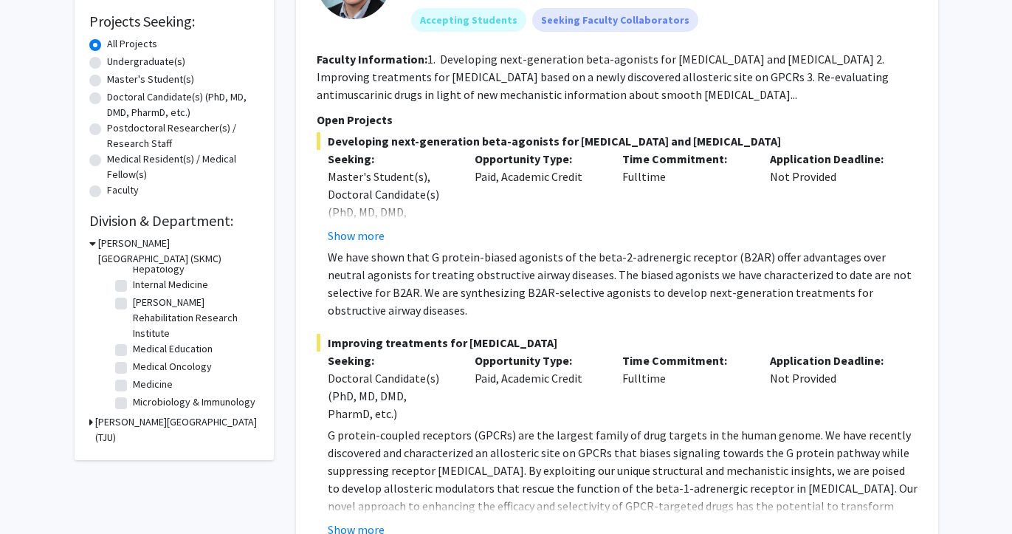
scroll to position [244, 0]
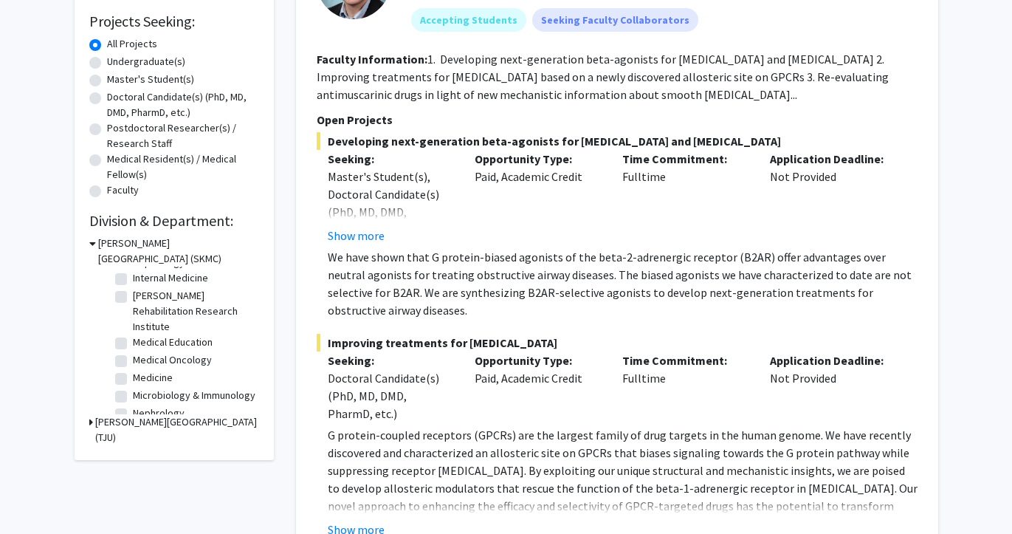
click at [167, 315] on label "[PERSON_NAME] Rehabilitation Research Institute" at bounding box center [194, 311] width 123 height 47
click at [143, 298] on input "[PERSON_NAME] Rehabilitation Research Institute" at bounding box center [138, 293] width 10 height 10
checkbox input "true"
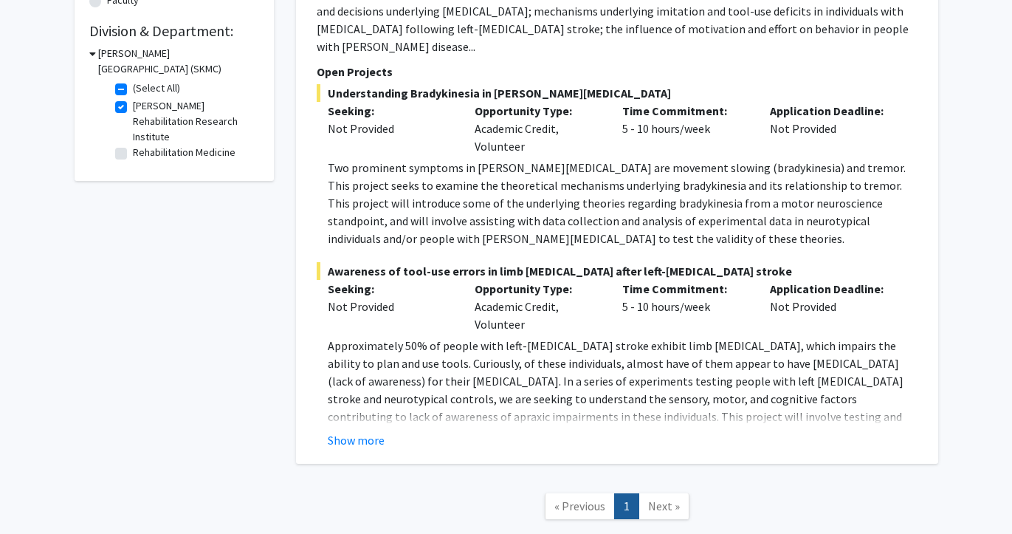
scroll to position [333, 0]
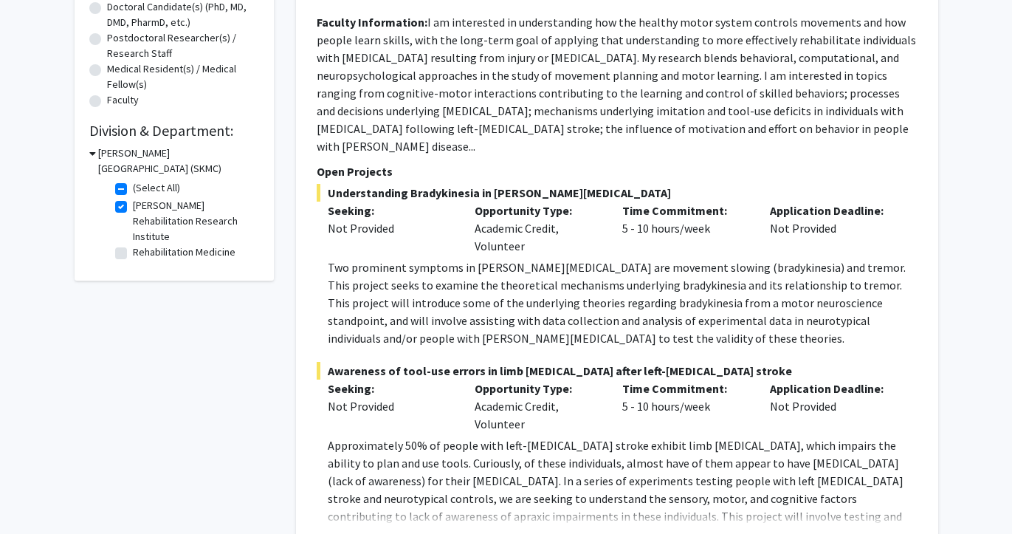
click at [174, 209] on label "[PERSON_NAME] Rehabilitation Research Institute" at bounding box center [194, 221] width 123 height 47
click at [143, 208] on input "[PERSON_NAME] Rehabilitation Research Institute" at bounding box center [138, 203] width 10 height 10
checkbox input "false"
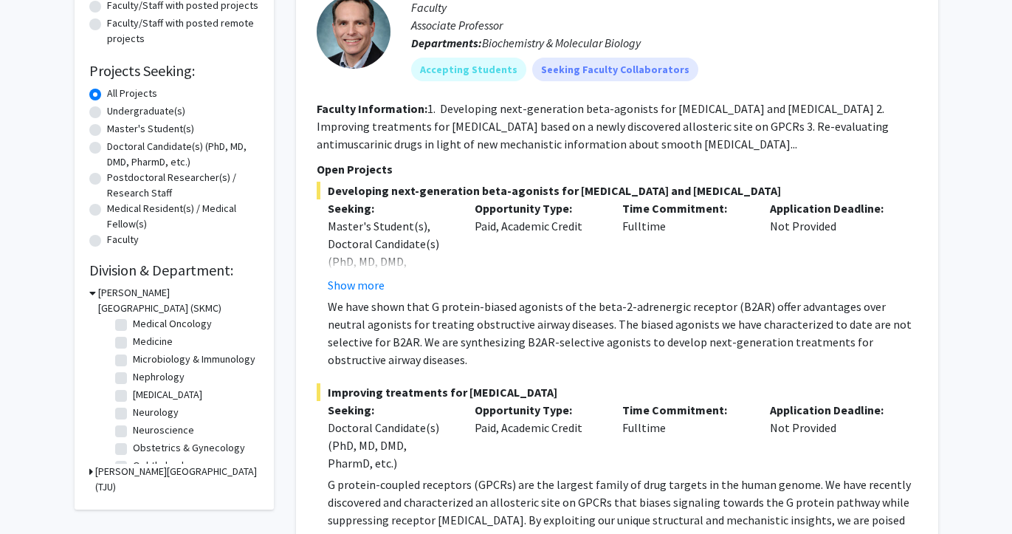
scroll to position [333, 0]
click at [93, 470] on div "[PERSON_NAME][GEOGRAPHIC_DATA] (TJU)" at bounding box center [174, 479] width 170 height 31
click at [92, 470] on icon at bounding box center [91, 472] width 4 height 16
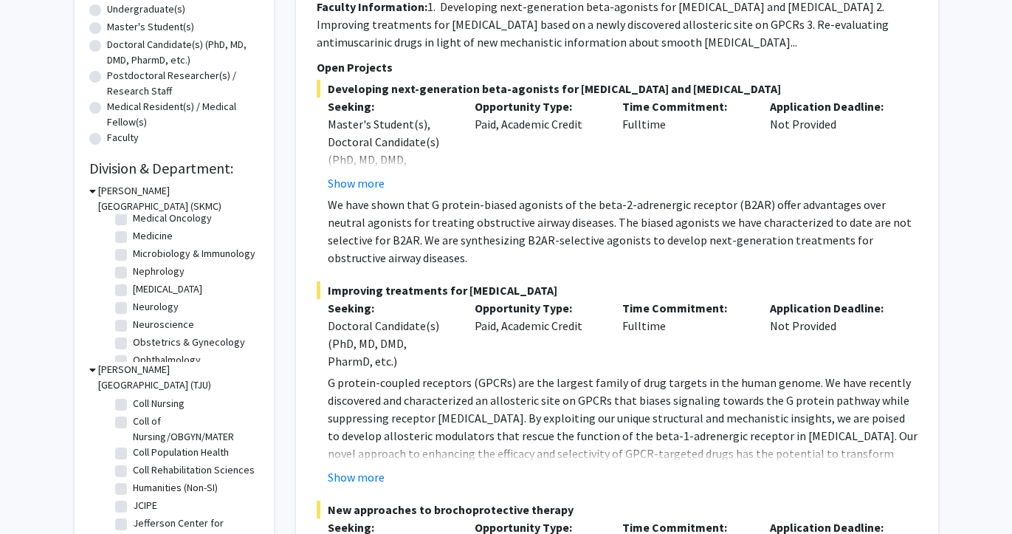
scroll to position [0, 0]
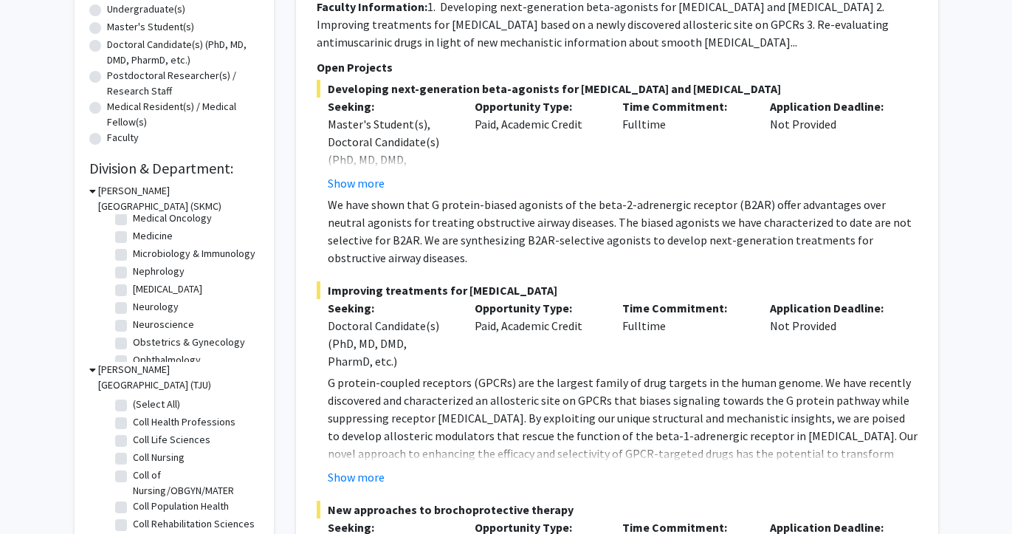
click at [92, 370] on icon at bounding box center [92, 370] width 7 height 16
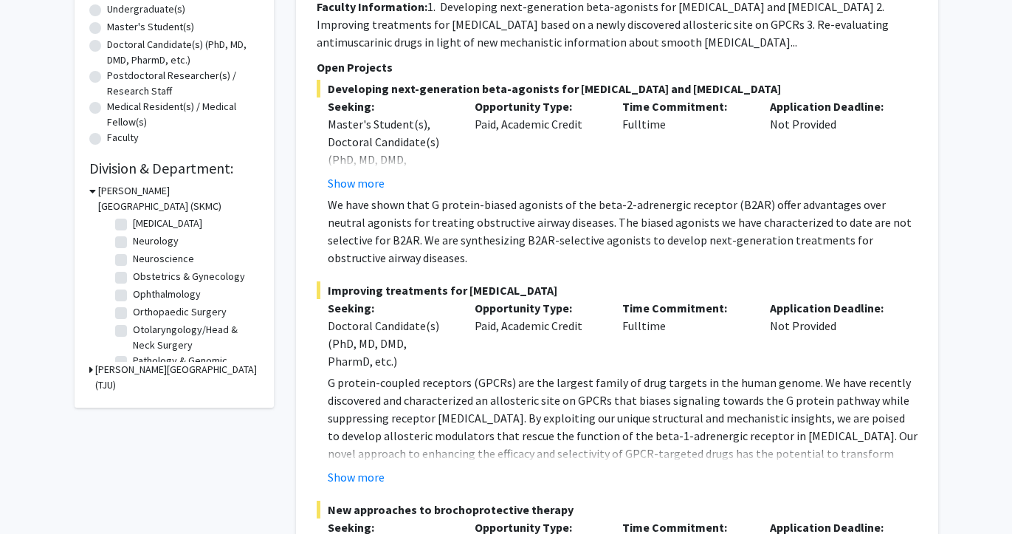
scroll to position [408, 0]
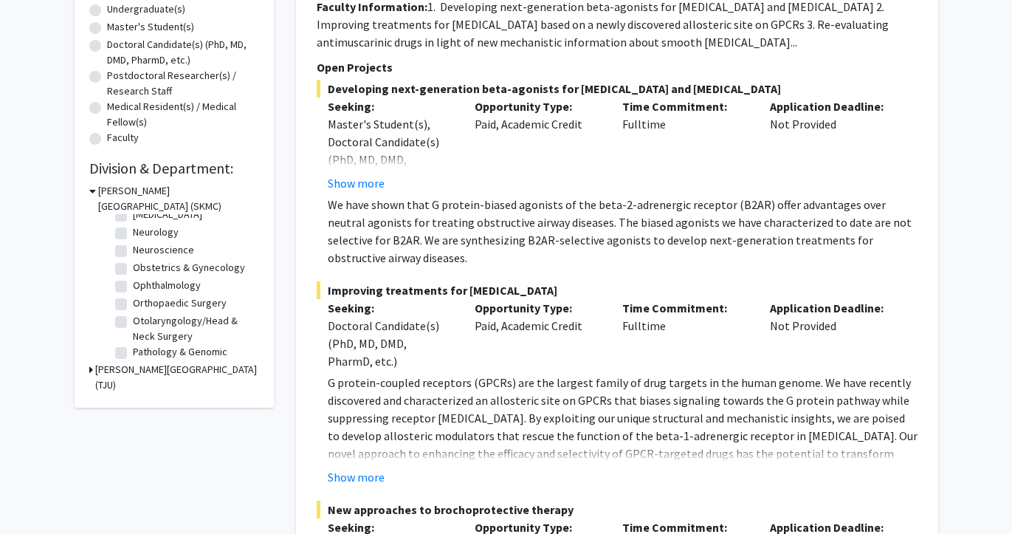
click at [179, 268] on label "Obstetrics & Gynecology" at bounding box center [189, 268] width 112 height 16
click at [143, 268] on input "Obstetrics & Gynecology" at bounding box center [138, 265] width 10 height 10
checkbox input "true"
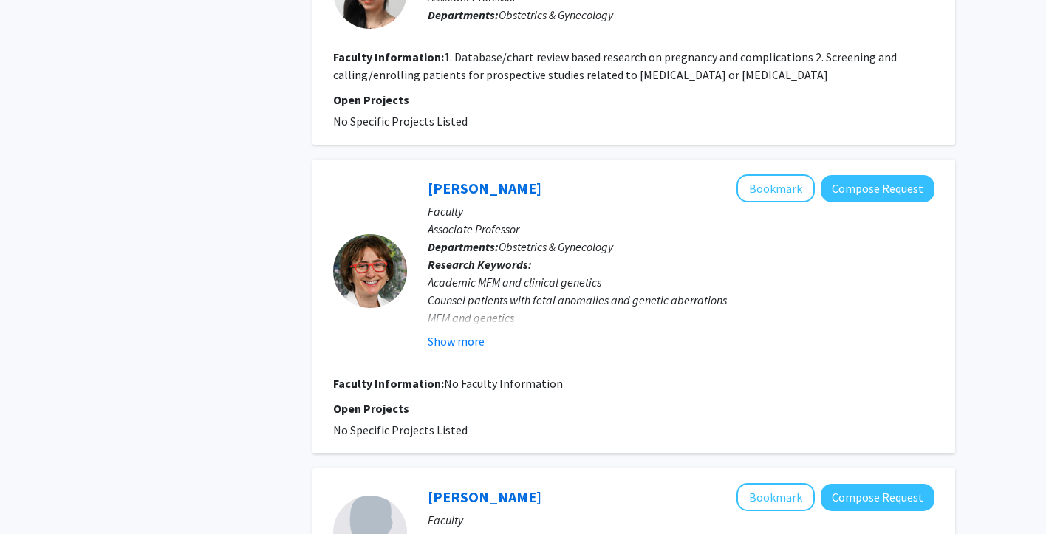
scroll to position [587, 0]
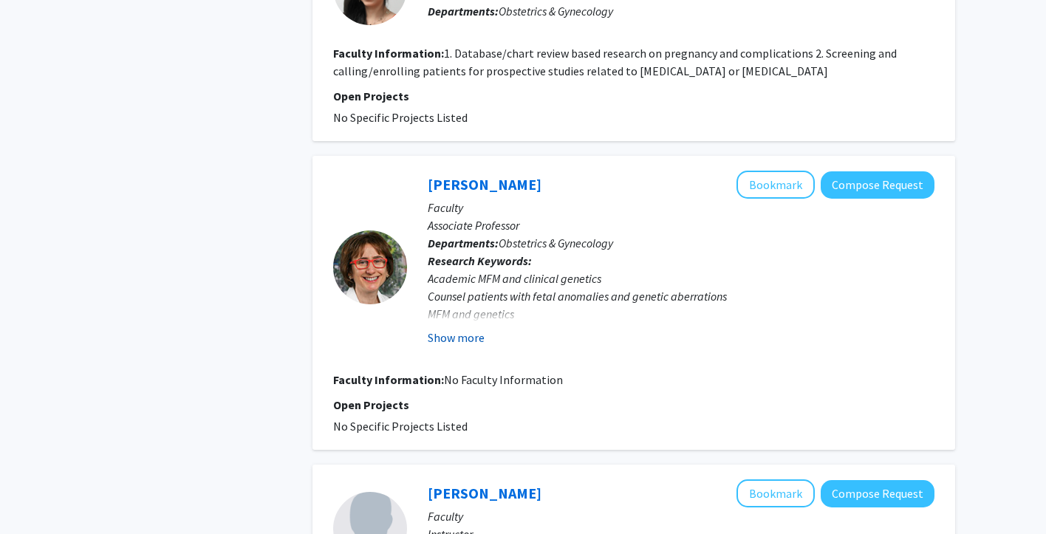
click at [455, 342] on button "Show more" at bounding box center [456, 338] width 57 height 18
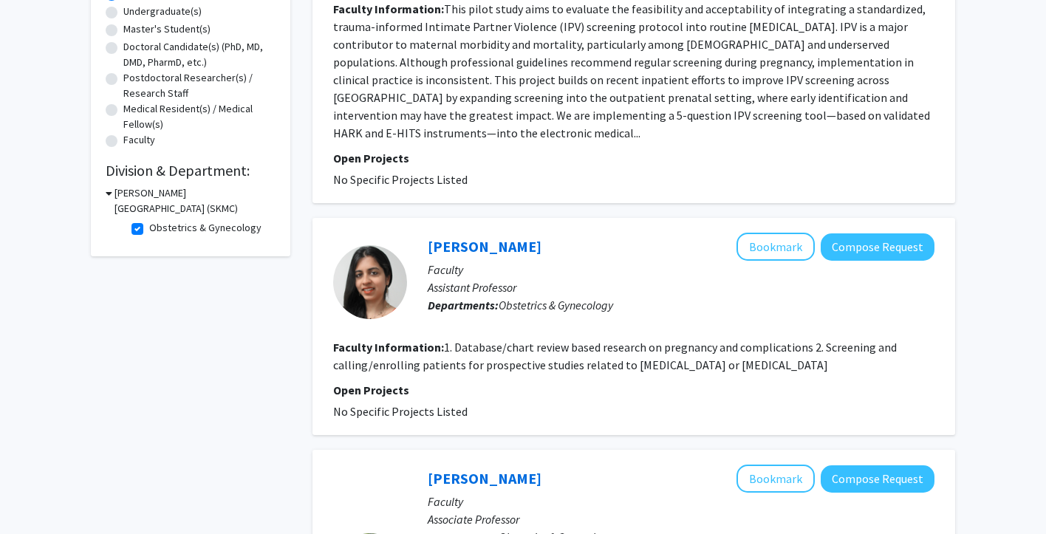
scroll to position [239, 0]
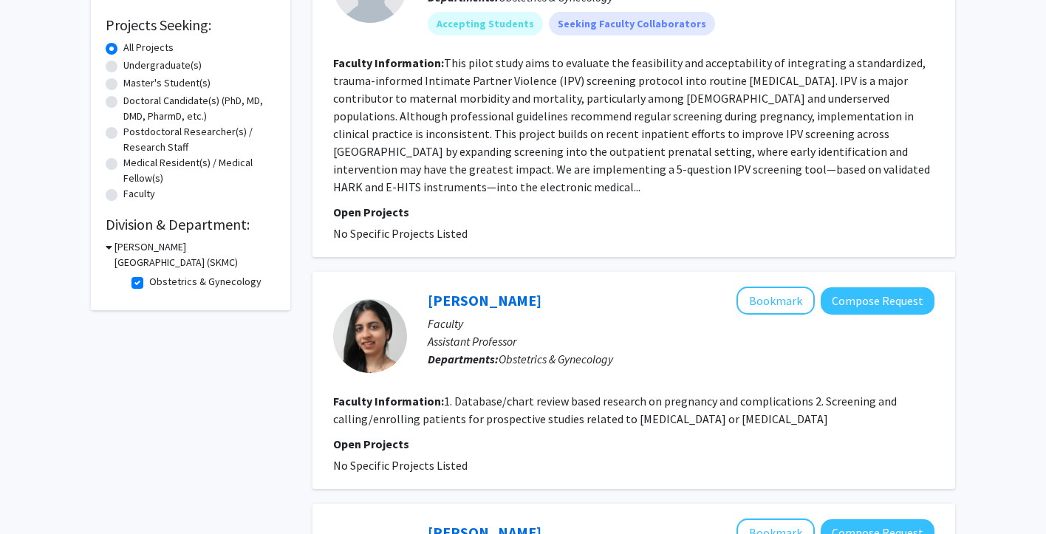
click at [149, 284] on label "Obstetrics & Gynecology" at bounding box center [205, 282] width 112 height 16
click at [149, 284] on input "Obstetrics & Gynecology" at bounding box center [154, 279] width 10 height 10
checkbox input "false"
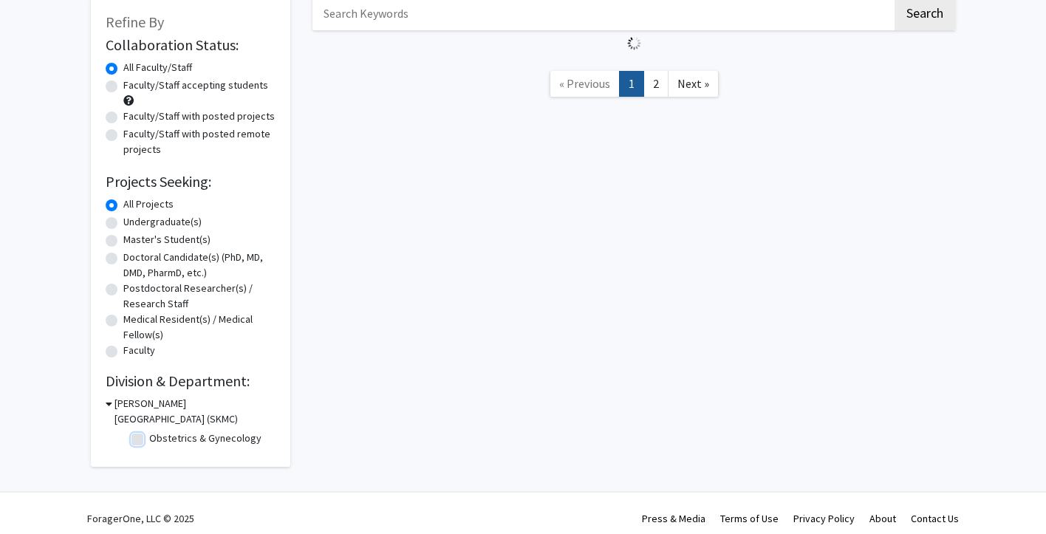
scroll to position [93, 0]
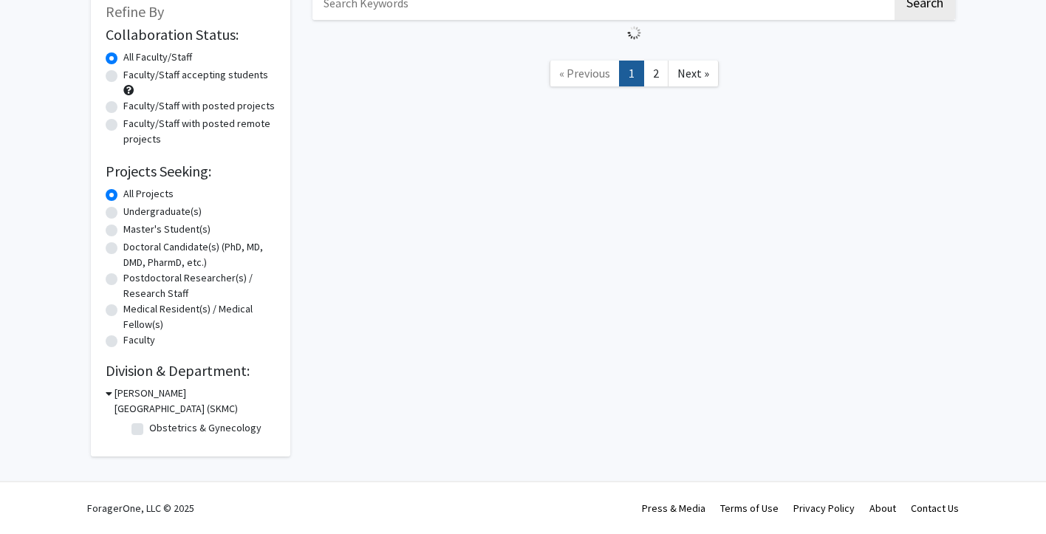
click at [256, 404] on h3 "[PERSON_NAME][GEOGRAPHIC_DATA] (SKMC)" at bounding box center [194, 400] width 161 height 31
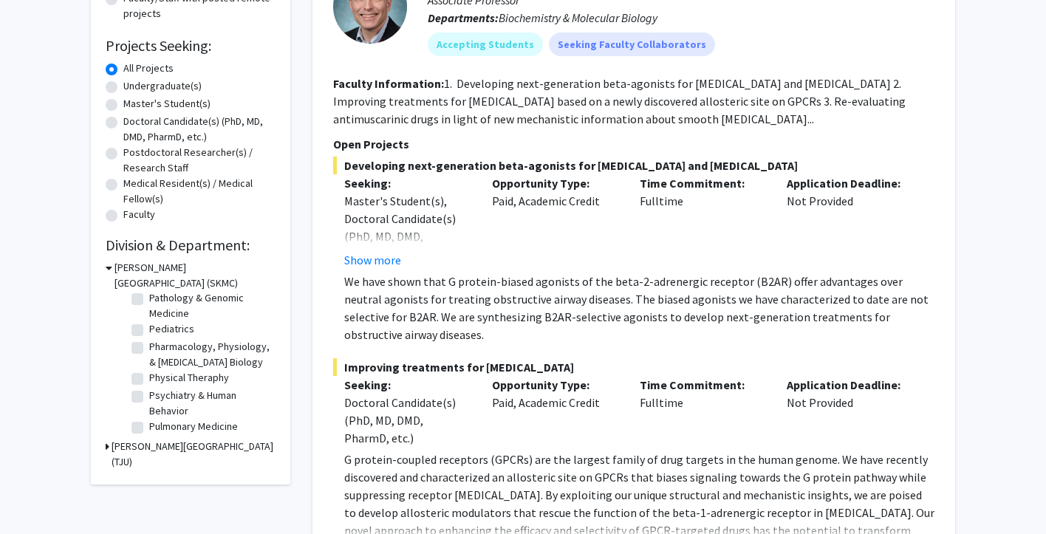
scroll to position [546, 0]
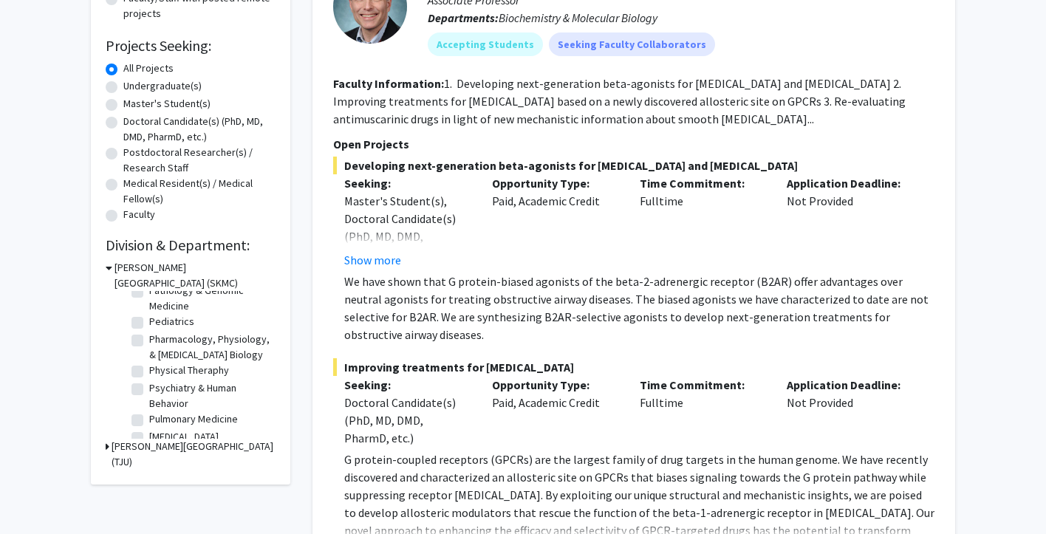
click at [219, 388] on label "Psychiatry & Human Behavior" at bounding box center [210, 395] width 123 height 31
click at [159, 388] on input "Psychiatry & Human Behavior" at bounding box center [154, 385] width 10 height 10
checkbox input "true"
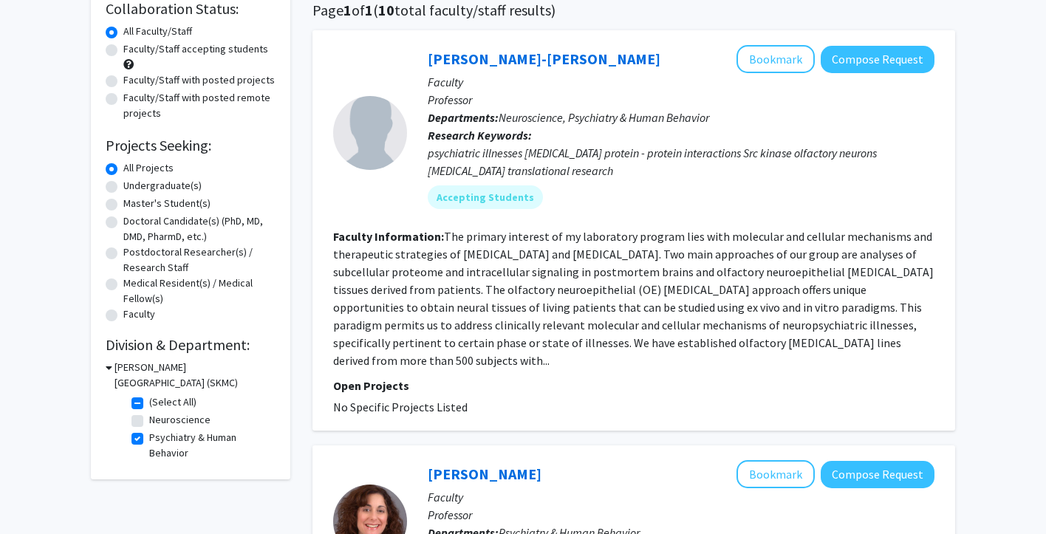
scroll to position [127, 0]
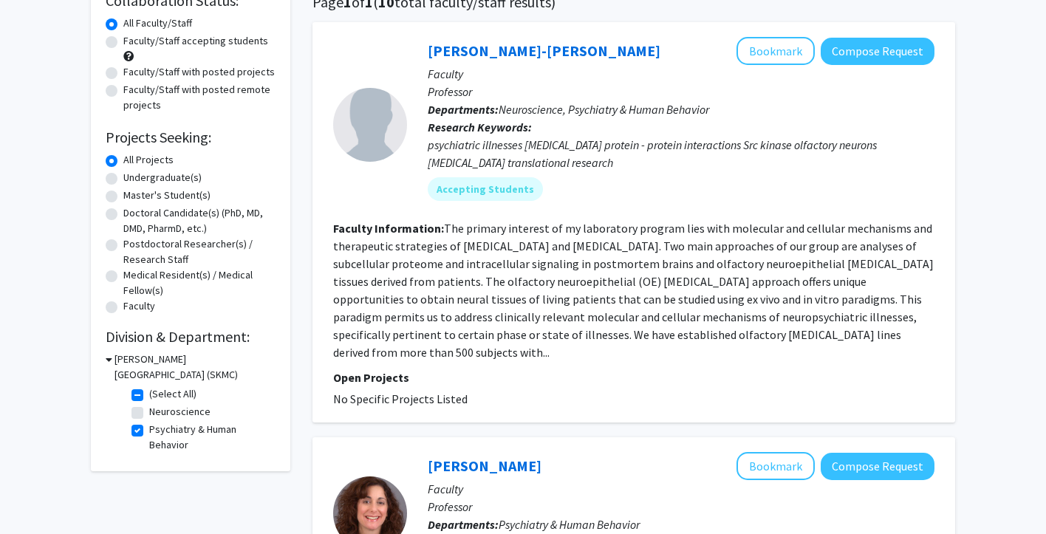
click at [149, 412] on label "Neuroscience" at bounding box center [179, 412] width 61 height 16
click at [149, 412] on input "Neuroscience" at bounding box center [154, 409] width 10 height 10
checkbox input "true"
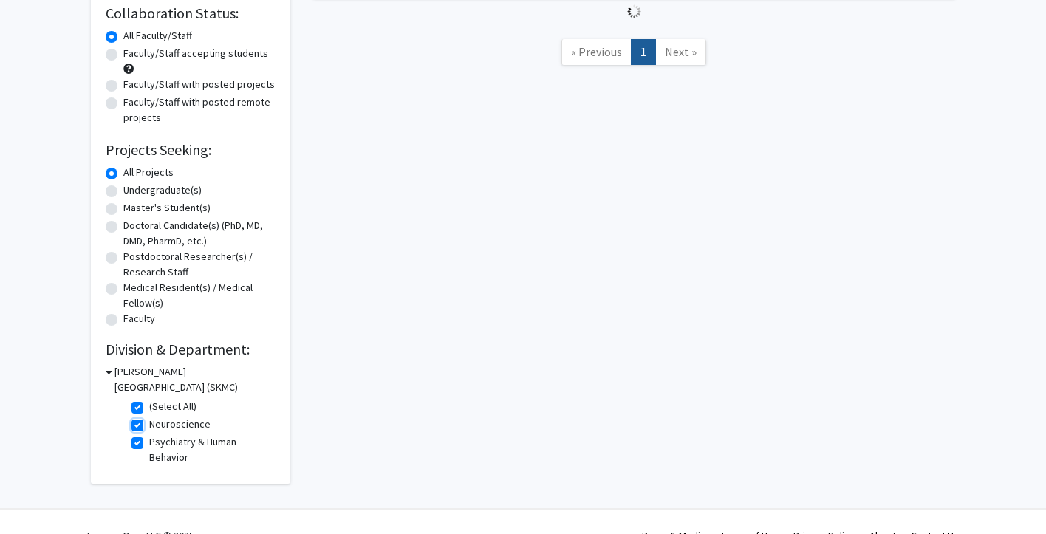
scroll to position [126, 0]
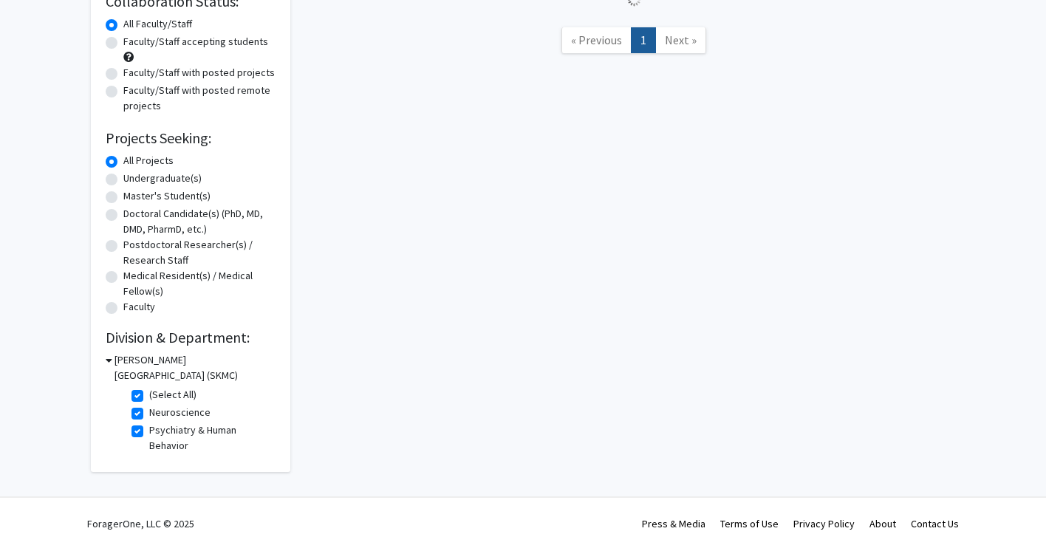
click at [149, 433] on label "Psychiatry & Human Behavior" at bounding box center [210, 437] width 123 height 31
click at [149, 432] on input "Psychiatry & Human Behavior" at bounding box center [154, 427] width 10 height 10
checkbox input "false"
checkbox input "true"
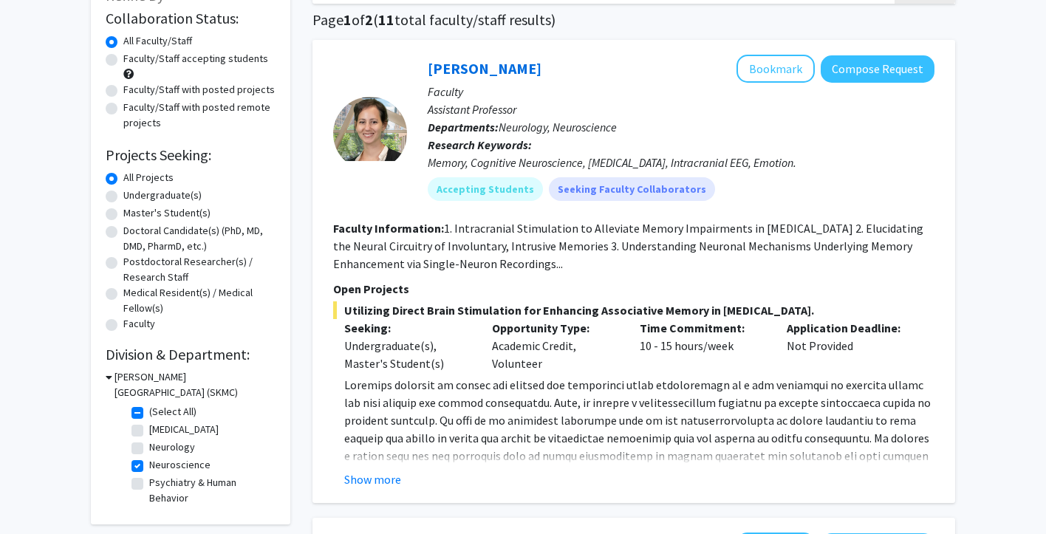
scroll to position [110, 0]
click at [149, 444] on label "Neurology" at bounding box center [172, 447] width 46 height 16
click at [149, 444] on input "Neurology" at bounding box center [154, 444] width 10 height 10
checkbox input "true"
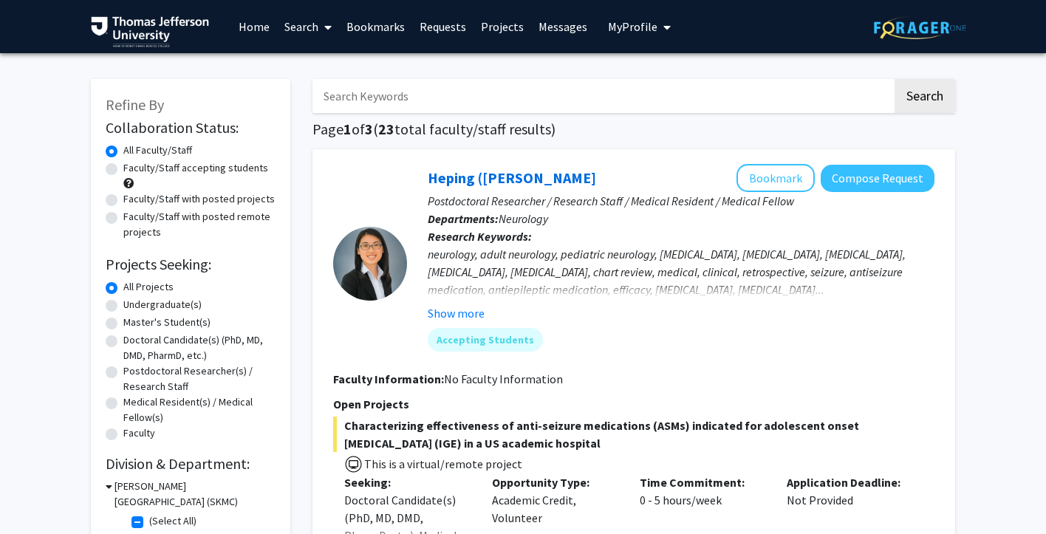
click at [386, 98] on input "Search Keywords" at bounding box center [602, 96] width 580 height 34
type input "matalac"
click at [878, 79] on button "Search" at bounding box center [924, 96] width 61 height 34
checkbox input "false"
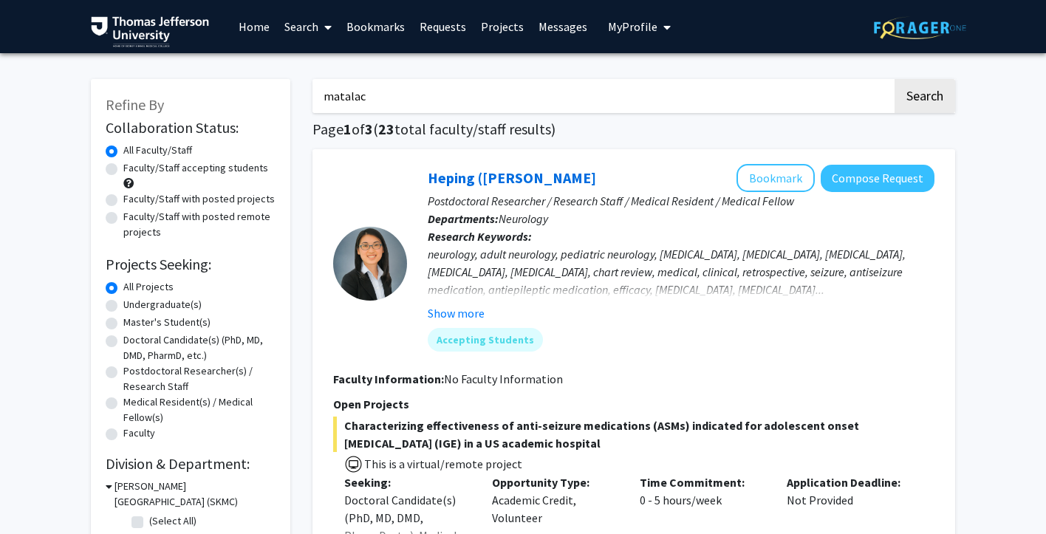
checkbox input "false"
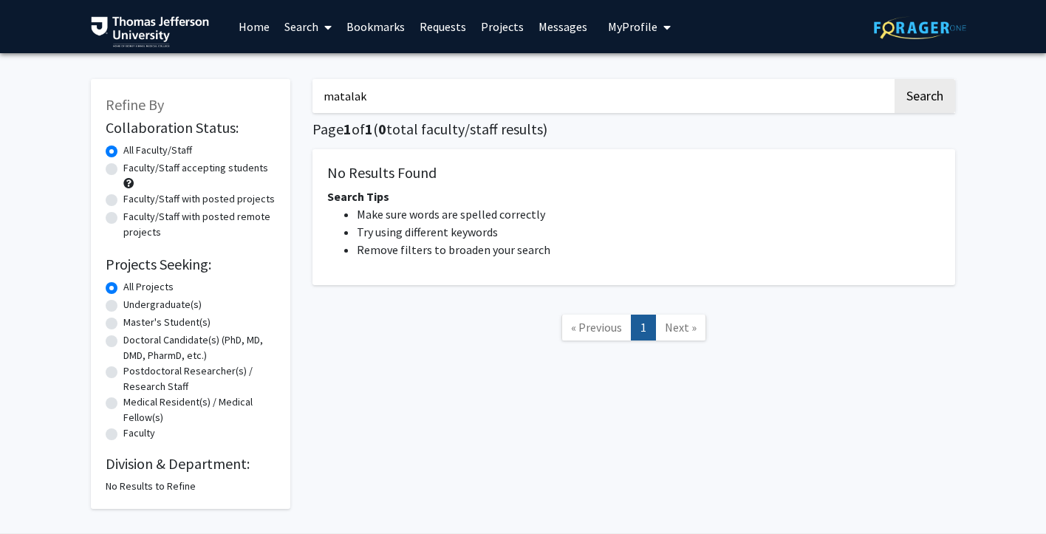
click at [878, 79] on button "Search" at bounding box center [924, 96] width 61 height 34
type input "m"
click at [878, 79] on button "Search" at bounding box center [924, 96] width 61 height 34
drag, startPoint x: 377, startPoint y: 95, endPoint x: 352, endPoint y: 95, distance: 24.4
click at [352, 95] on input "[MEDICAL_DATA]" at bounding box center [602, 96] width 580 height 34
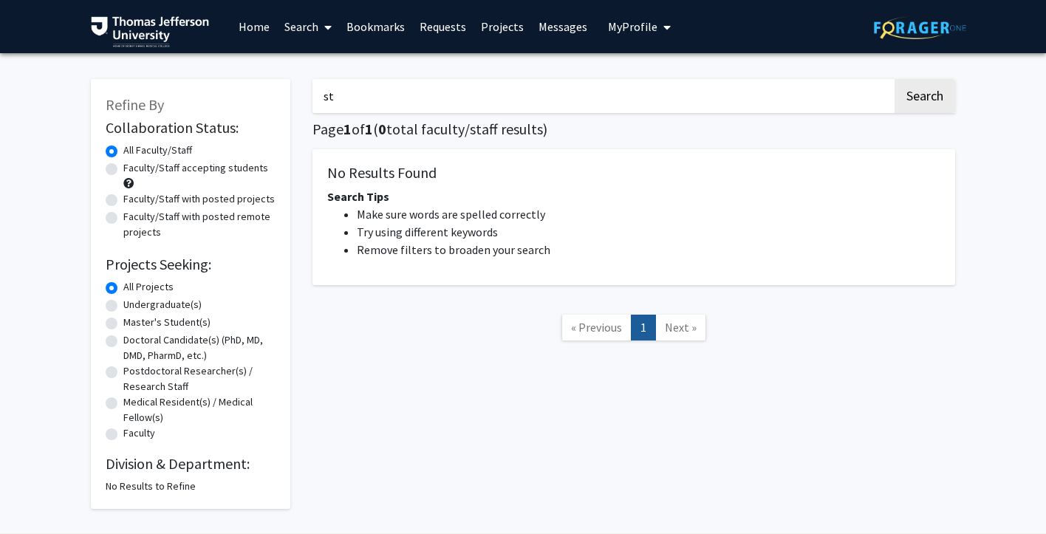
type input "s"
click at [279, 426] on div "Refine By Collaboration Status: Collaboration Status All Faculty/Staff Collabor…" at bounding box center [190, 294] width 199 height 430
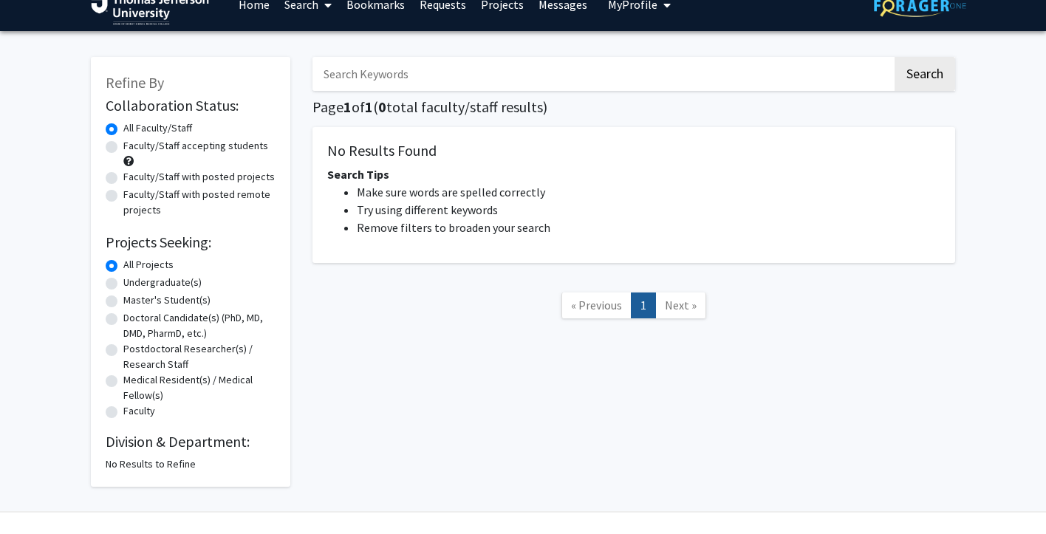
scroll to position [43, 0]
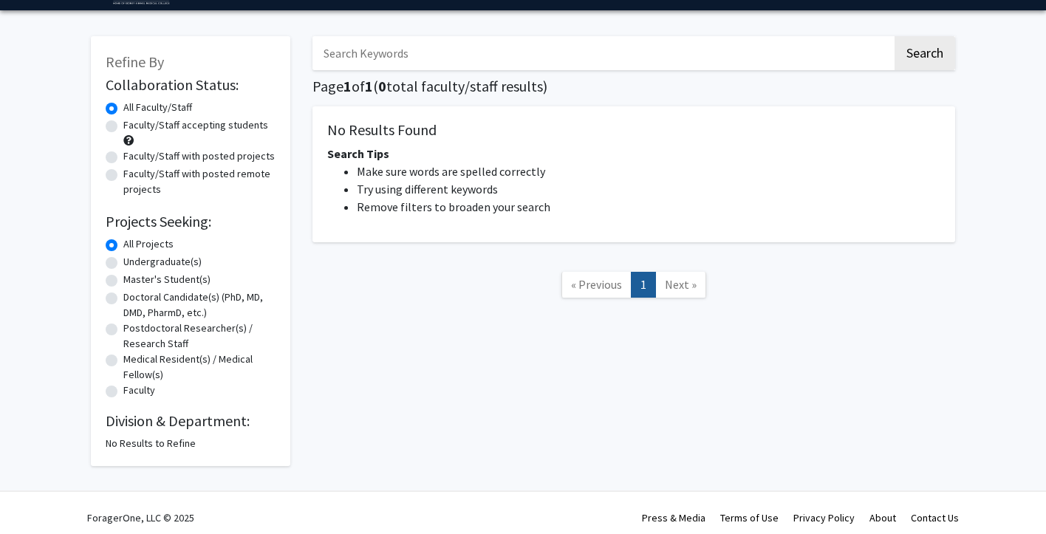
click at [878, 31] on div "Search Page 1 of 1 ( 0 total faculty/staff results) No Results Found Search Tip…" at bounding box center [633, 243] width 665 height 445
click at [878, 44] on button "Search" at bounding box center [924, 53] width 61 height 34
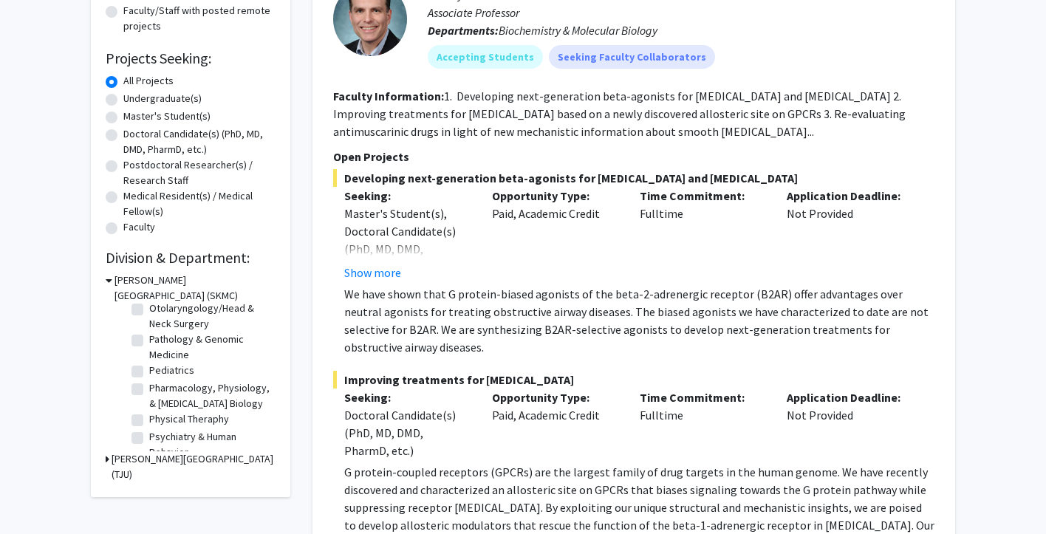
scroll to position [518, 0]
click at [171, 367] on label "Pediatrics" at bounding box center [171, 362] width 45 height 16
click at [159, 364] on input "Pediatrics" at bounding box center [154, 359] width 10 height 10
checkbox input "true"
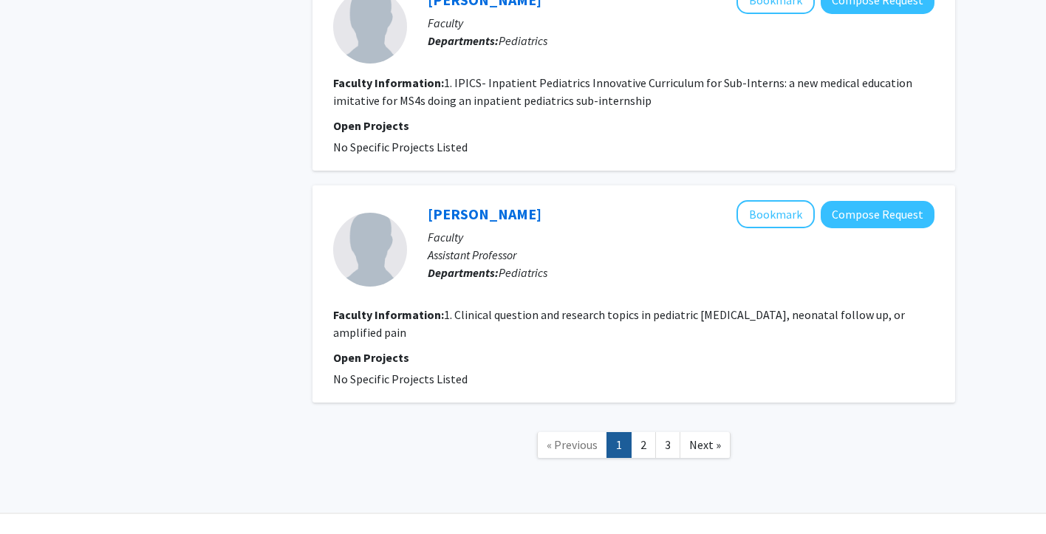
scroll to position [3178, 0]
